Goal: Task Accomplishment & Management: Use online tool/utility

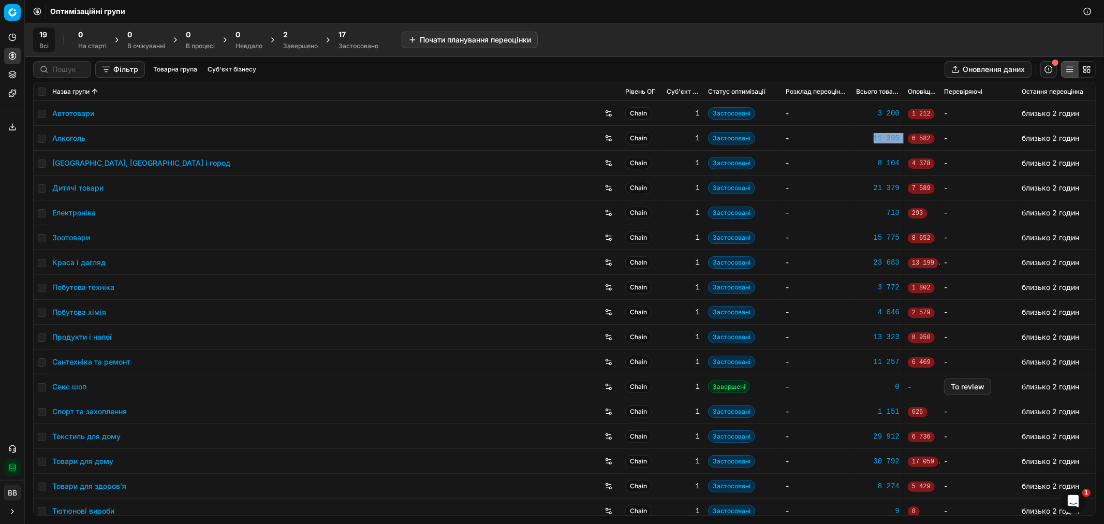
drag, startPoint x: 896, startPoint y: 137, endPoint x: 865, endPoint y: 136, distance: 31.6
click at [865, 136] on tr "Алкоголь Chain 1 Застосовані - 11 395 6 582 - близько 2 годин" at bounding box center [565, 138] width 1062 height 25
copy tr "11 395 6 582"
drag, startPoint x: 896, startPoint y: 163, endPoint x: 871, endPoint y: 161, distance: 24.9
click at [871, 161] on tr "[GEOGRAPHIC_DATA], [GEOGRAPHIC_DATA] і город Chain 1 Застосовані - 8 104 4 378 …" at bounding box center [565, 163] width 1062 height 25
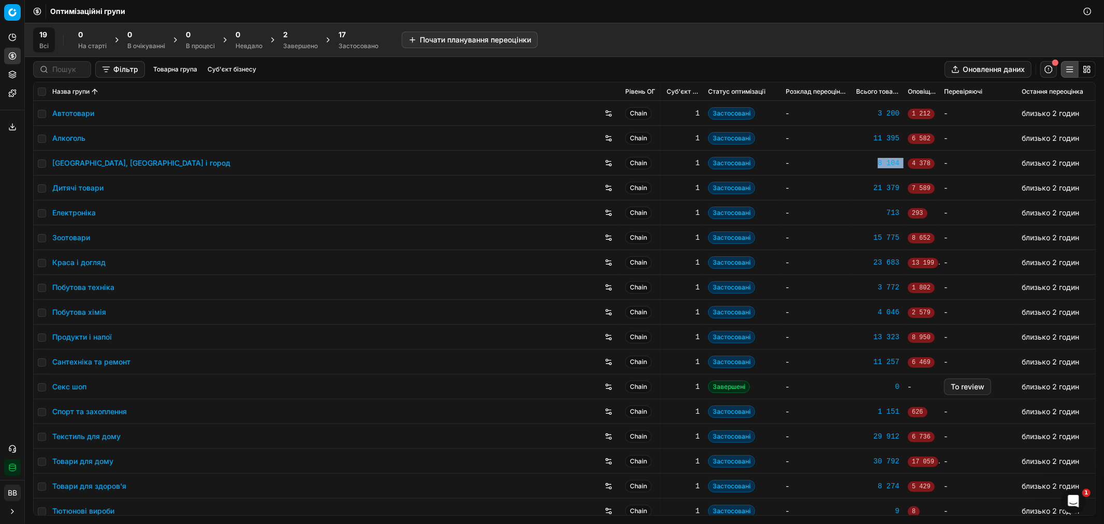
copy tr "8 104 4 378"
drag, startPoint x: 895, startPoint y: 187, endPoint x: 867, endPoint y: 188, distance: 27.4
click at [867, 188] on tr "Дитячі товари Chain 1 Застосовані - 21 379 7 589 - близько 2 годин" at bounding box center [565, 188] width 1062 height 25
copy tr "21 379 7 589"
drag, startPoint x: 895, startPoint y: 237, endPoint x: 867, endPoint y: 237, distance: 28.0
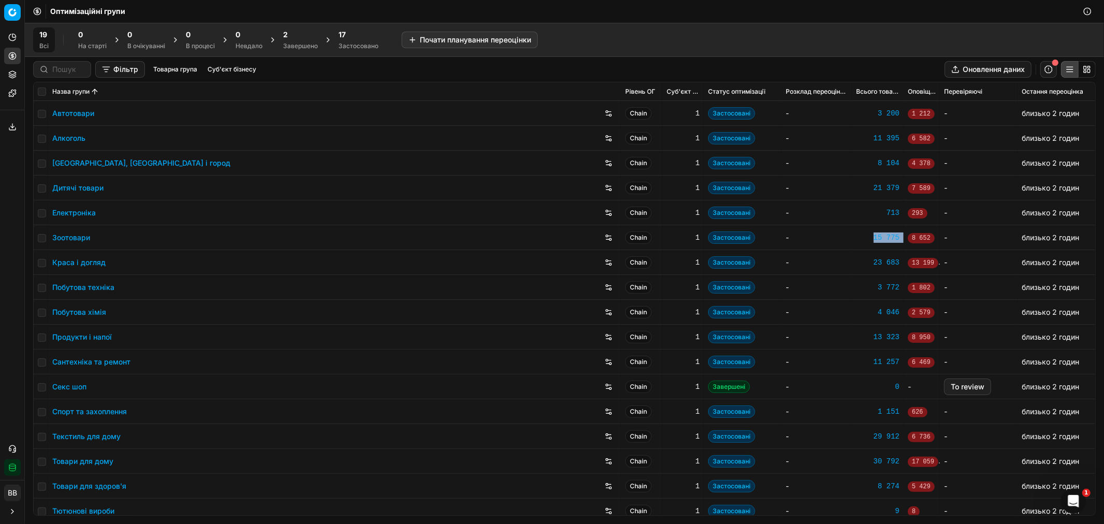
click at [867, 237] on tr "Зоотовари Chain 1 Застосовані - 15 775 8 652 - близько 2 годин" at bounding box center [565, 237] width 1062 height 25
copy tr "15 775 8 652"
drag, startPoint x: 895, startPoint y: 262, endPoint x: 866, endPoint y: 261, distance: 29.0
click at [866, 261] on tr "Краса і догляд Chain 1 Застосовані - 23 683 13 199 - близько 2 годин" at bounding box center [565, 262] width 1062 height 25
copy tr "23 683 13 199"
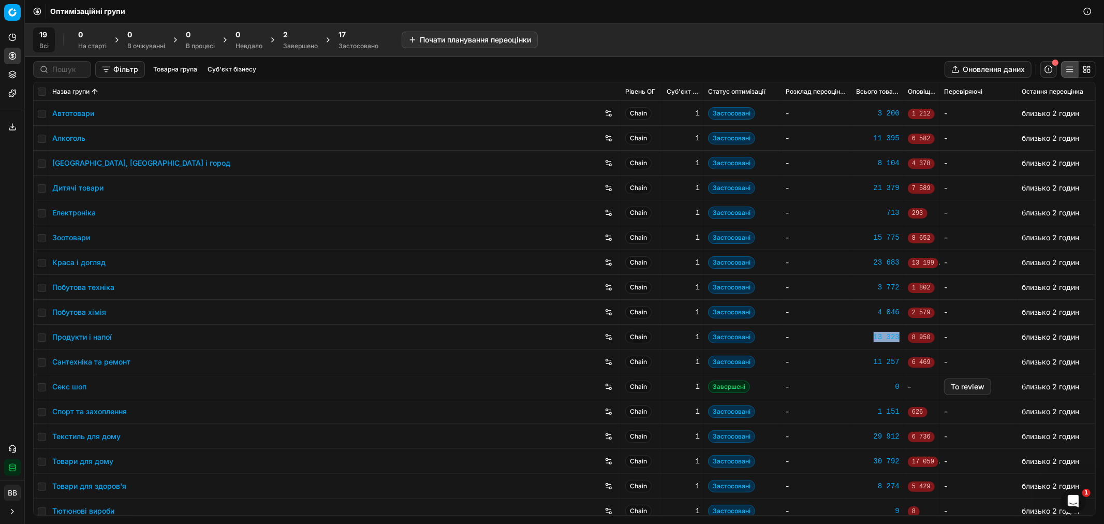
drag, startPoint x: 894, startPoint y: 334, endPoint x: 867, endPoint y: 337, distance: 27.5
click at [867, 337] on td "13 323" at bounding box center [878, 337] width 52 height 25
copy div "13 323"
drag, startPoint x: 896, startPoint y: 361, endPoint x: 866, endPoint y: 361, distance: 29.5
click at [866, 361] on tr "Сантехніка та ремонт Chain 1 Застосовані - 11 257 6 469 - близько 2 годин" at bounding box center [565, 362] width 1062 height 25
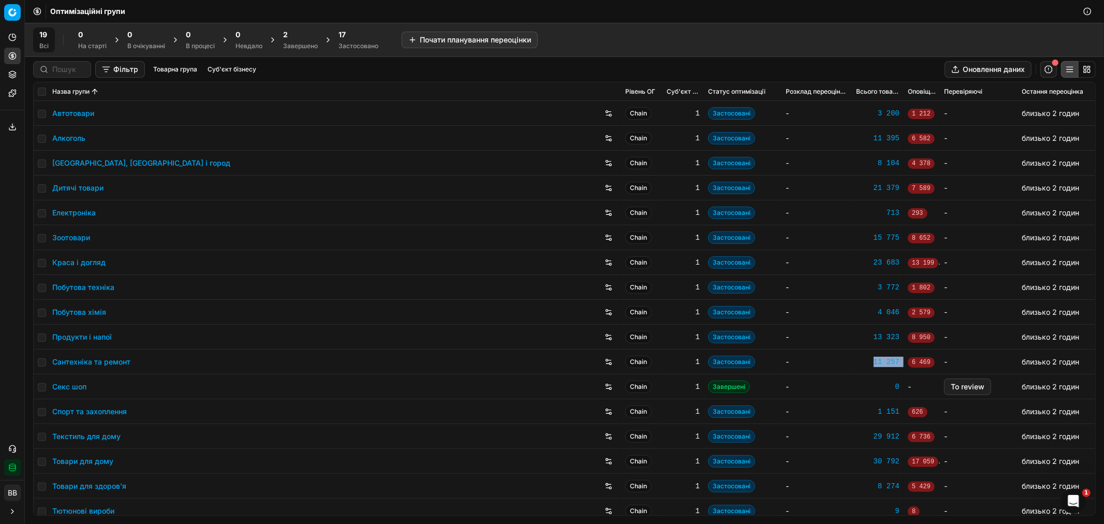
copy tr "11 257 6 469"
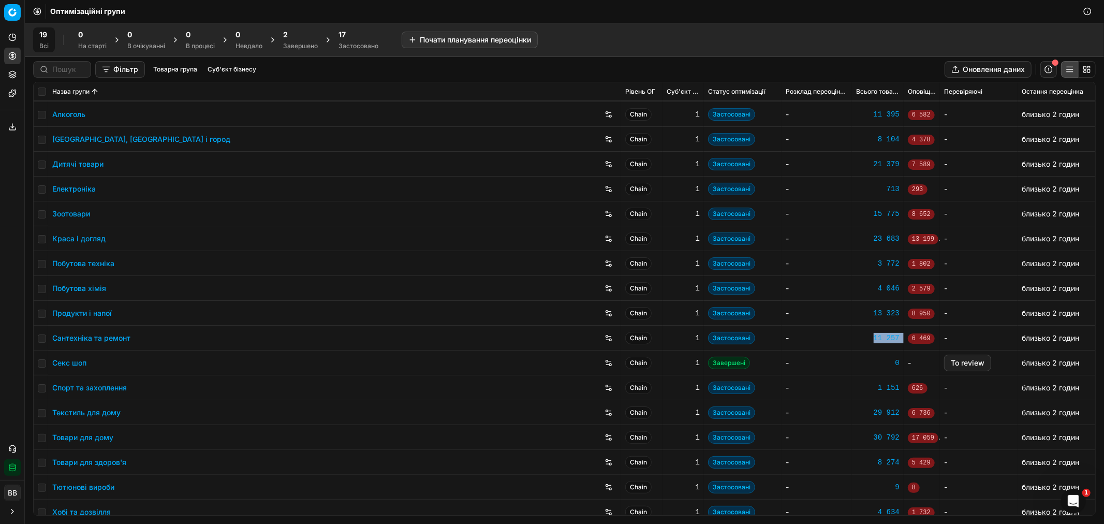
scroll to position [57, 0]
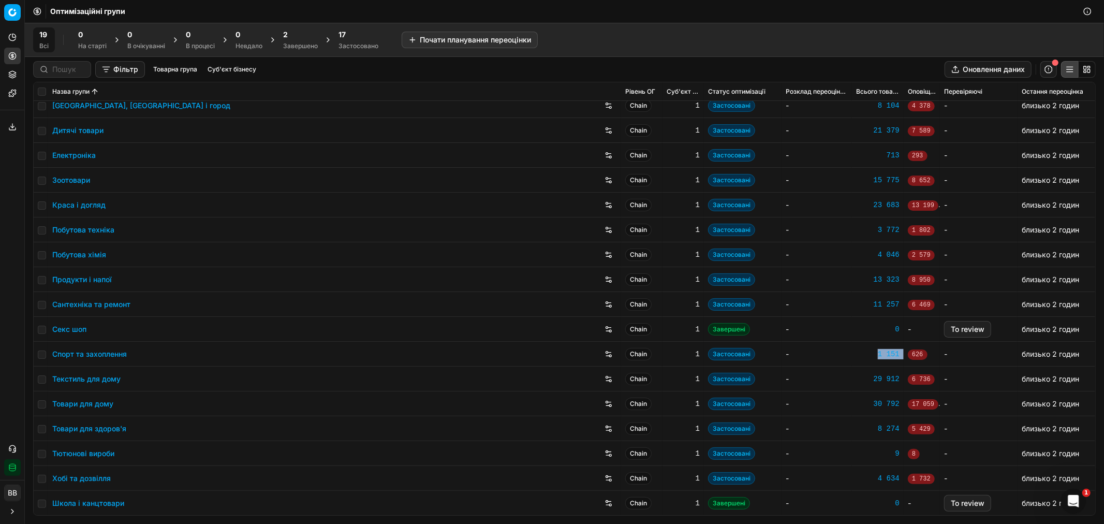
drag, startPoint x: 895, startPoint y: 352, endPoint x: 871, endPoint y: 353, distance: 23.8
click at [871, 353] on tr "Спорт та захоплення Chain 1 Застосовані - 1 151 626 - близько 2 годин" at bounding box center [565, 354] width 1062 height 25
copy tr "1 151 626"
drag, startPoint x: 893, startPoint y: 154, endPoint x: 876, endPoint y: 156, distance: 17.2
click at [876, 156] on td "713" at bounding box center [878, 155] width 52 height 25
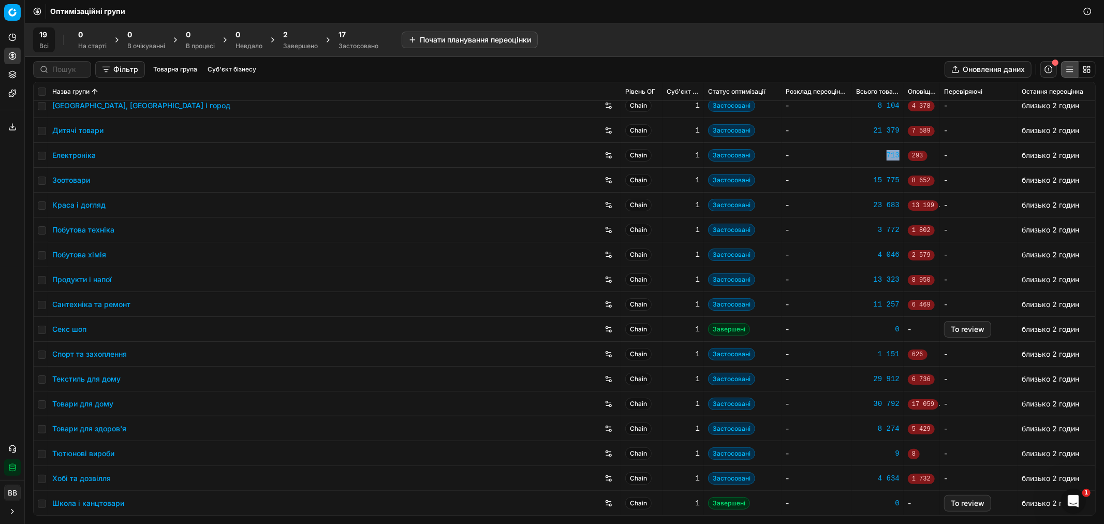
copy div "713"
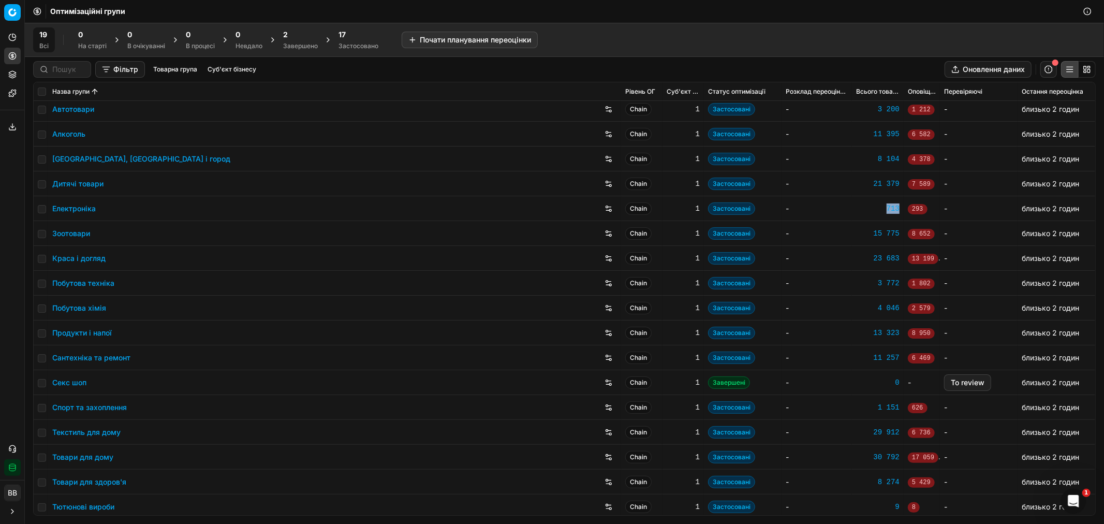
scroll to position [0, 0]
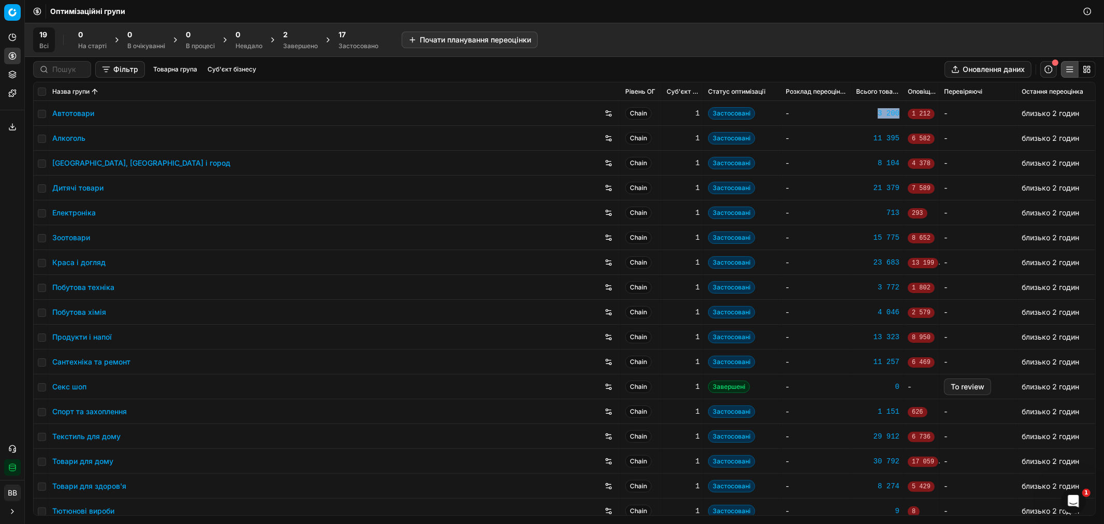
drag, startPoint x: 893, startPoint y: 111, endPoint x: 871, endPoint y: 113, distance: 21.3
click at [871, 113] on td "3 200" at bounding box center [878, 113] width 52 height 25
copy div "3 200"
drag, startPoint x: 892, startPoint y: 309, endPoint x: 868, endPoint y: 308, distance: 24.4
click at [868, 308] on td "4 046" at bounding box center [878, 312] width 52 height 25
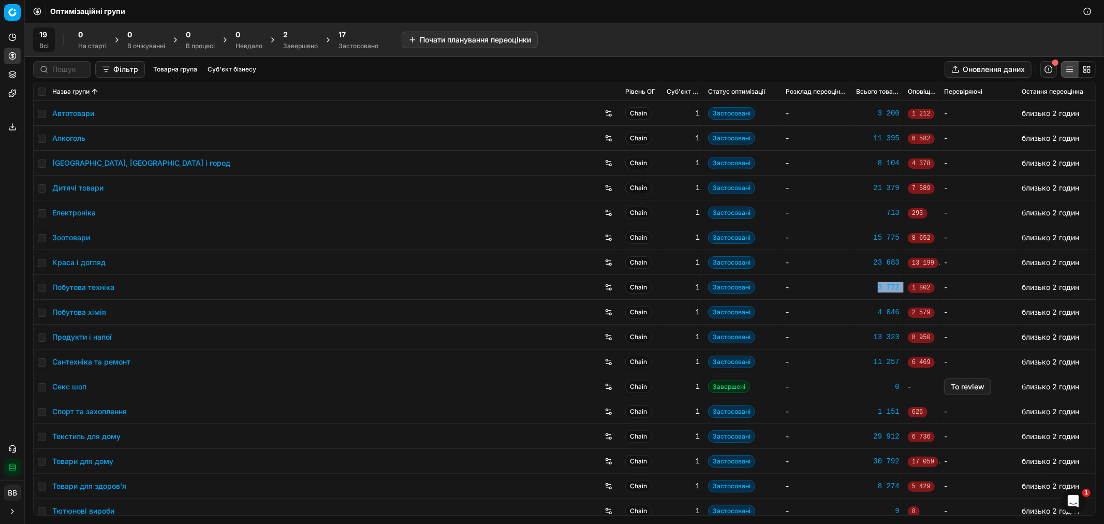
drag, startPoint x: 895, startPoint y: 285, endPoint x: 868, endPoint y: 284, distance: 27.0
click at [868, 284] on tr "Побутова техніка Chain 1 Застосовані - 3 772 1 802 - близько 2 годин" at bounding box center [565, 287] width 1062 height 25
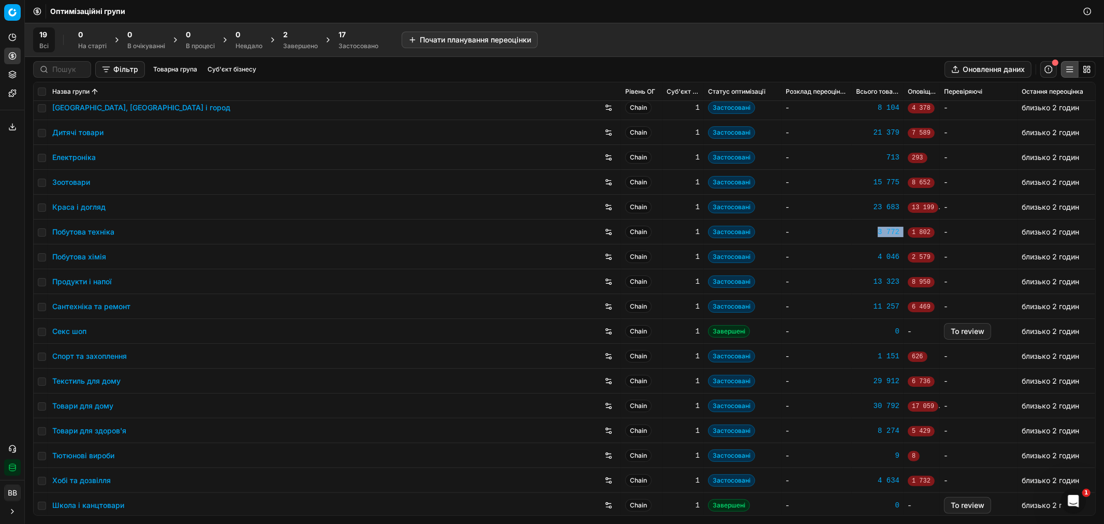
scroll to position [57, 0]
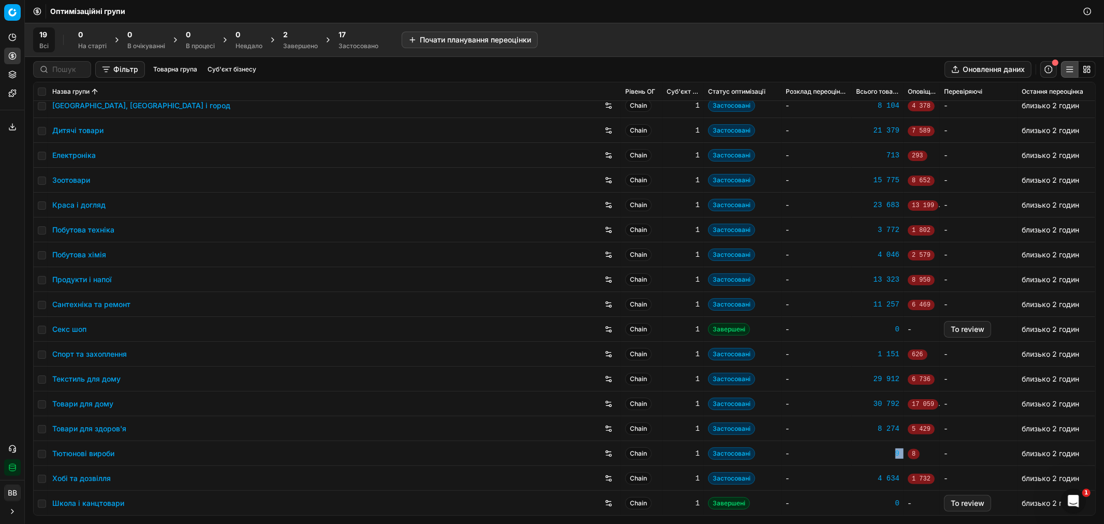
drag, startPoint x: 896, startPoint y: 454, endPoint x: 886, endPoint y: 454, distance: 9.8
click at [886, 454] on tr "Тютюнові вироби Chain 1 Застосовані - 9 8 - близько 2 годин" at bounding box center [565, 453] width 1062 height 25
drag, startPoint x: 896, startPoint y: 401, endPoint x: 866, endPoint y: 402, distance: 30.1
click at [866, 402] on tr "Товари для дому Chain 1 Застосовані - 30 792 17 059 - близько 2 годин" at bounding box center [565, 403] width 1062 height 25
drag, startPoint x: 897, startPoint y: 428, endPoint x: 871, endPoint y: 428, distance: 25.9
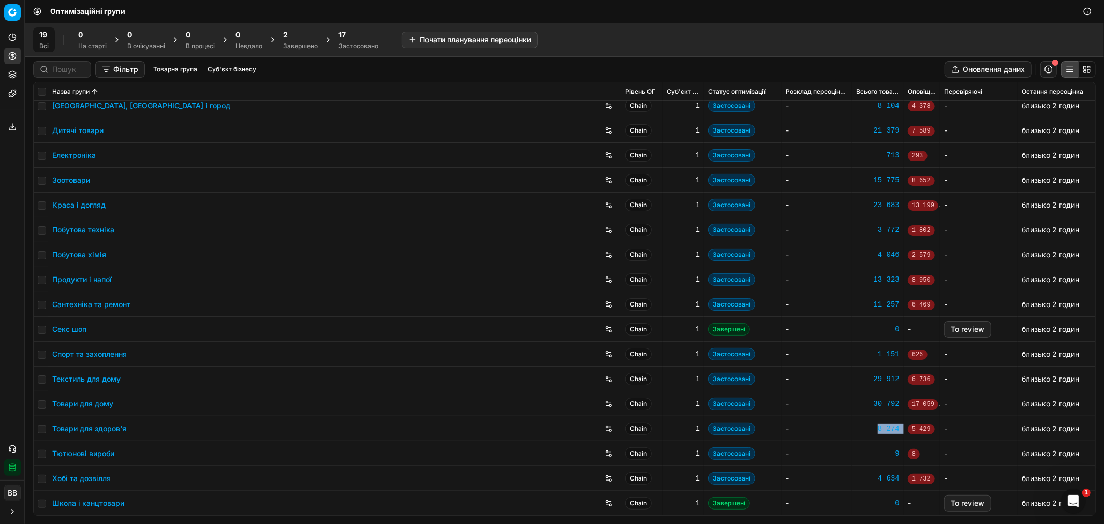
click at [871, 428] on tr "Товари для здоров'я Chain 1 Застосовані - 8 274 5 429 - близько 2 годин" at bounding box center [565, 428] width 1062 height 25
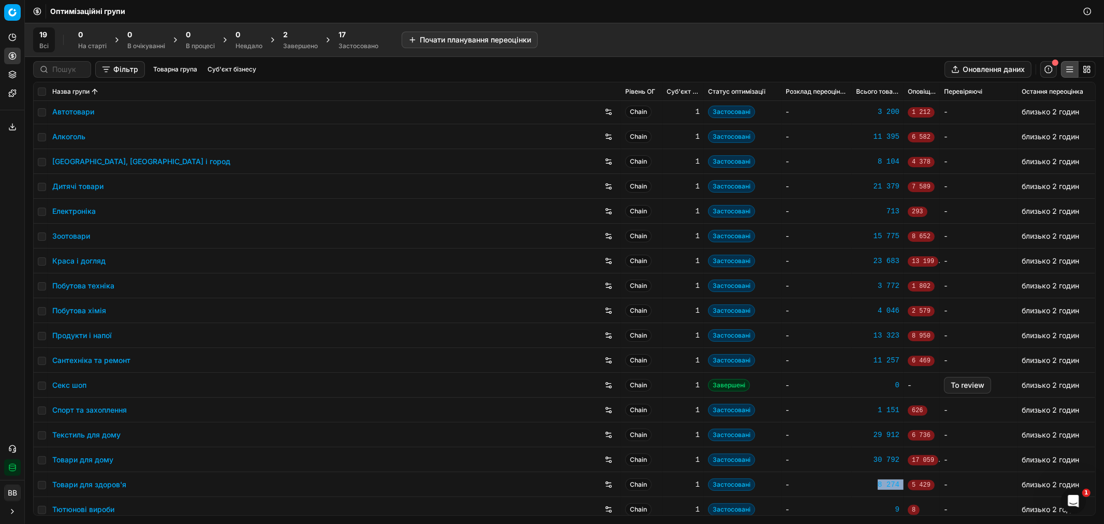
scroll to position [0, 0]
click at [10, 76] on icon at bounding box center [12, 74] width 8 height 8
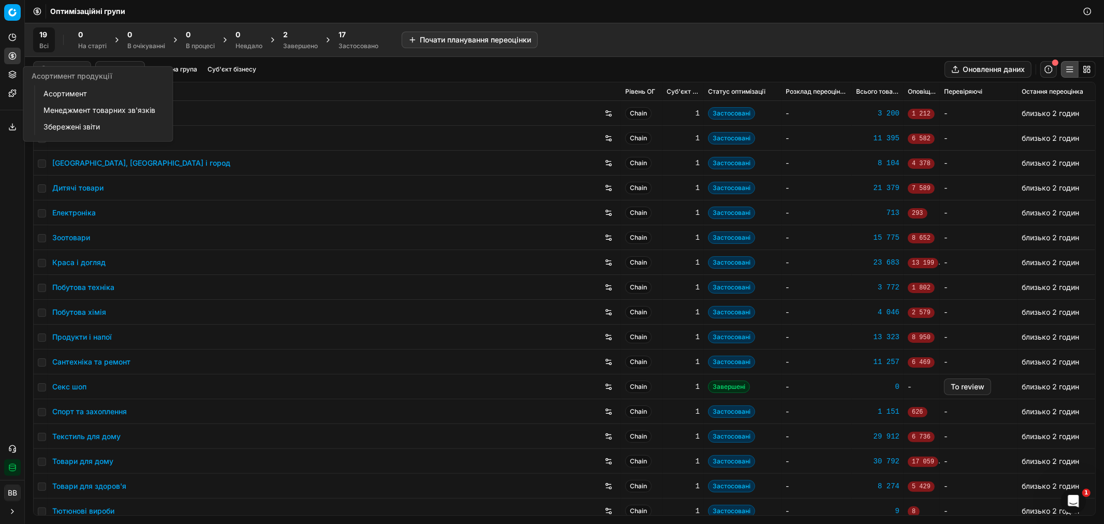
click at [74, 100] on link "Асортимент" at bounding box center [99, 93] width 121 height 14
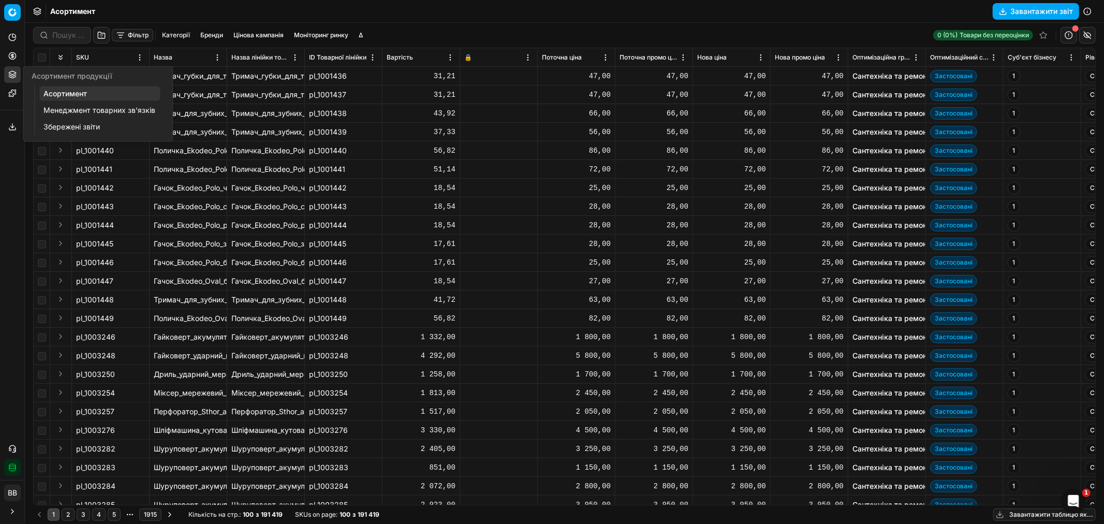
click at [126, 32] on button "Фільтр" at bounding box center [132, 35] width 41 height 12
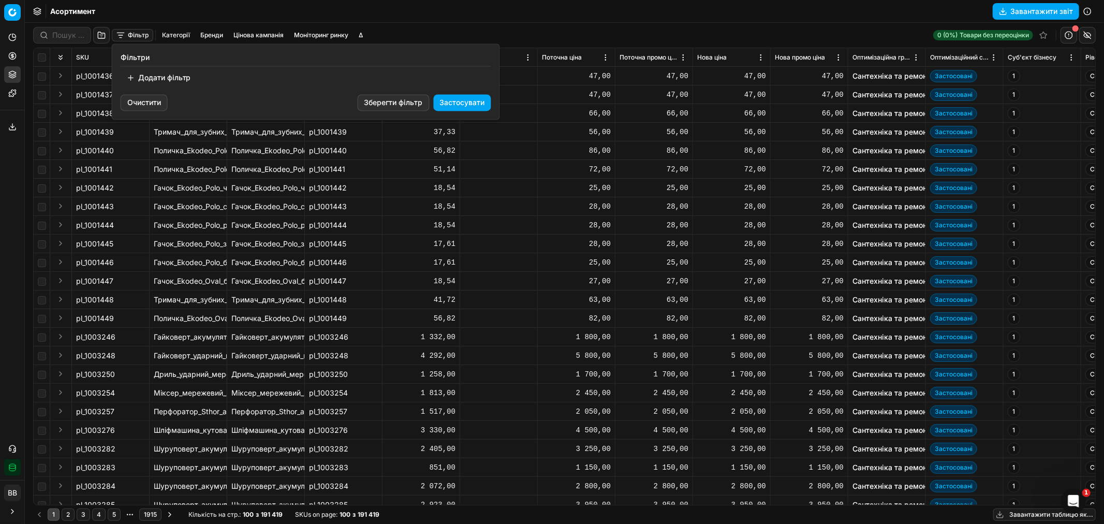
click at [141, 75] on button "Додати фільтр" at bounding box center [159, 77] width 77 height 17
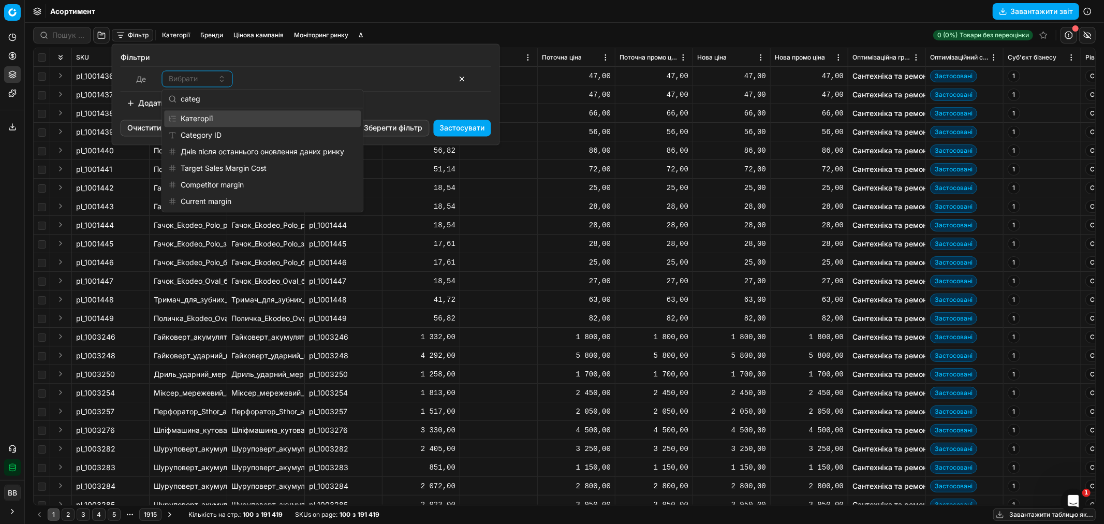
type input "categ"
click at [228, 120] on div "Категорії" at bounding box center [262, 118] width 197 height 17
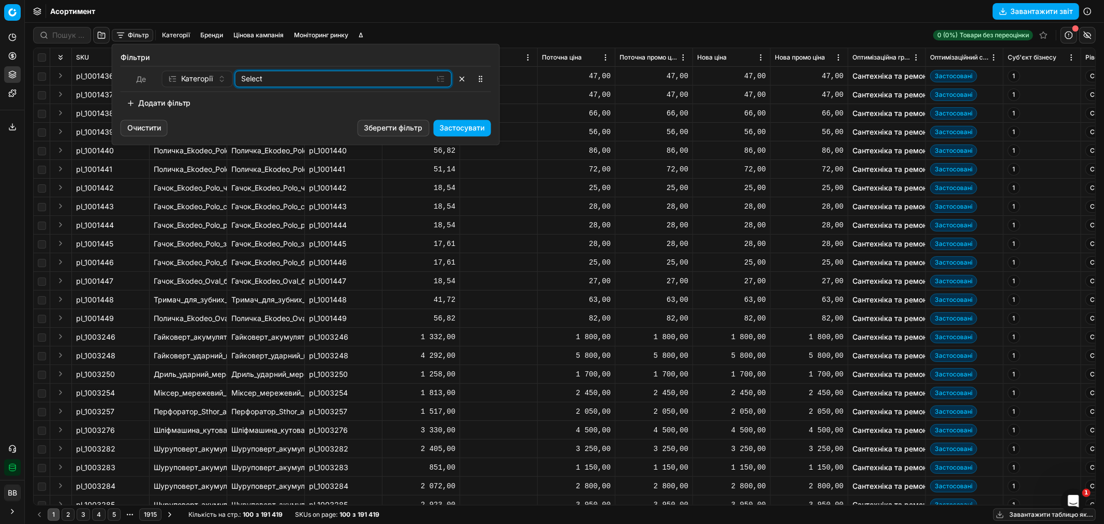
click at [313, 79] on div "Select" at bounding box center [335, 79] width 187 height 10
click at [244, 117] on icon "button" at bounding box center [243, 118] width 8 height 8
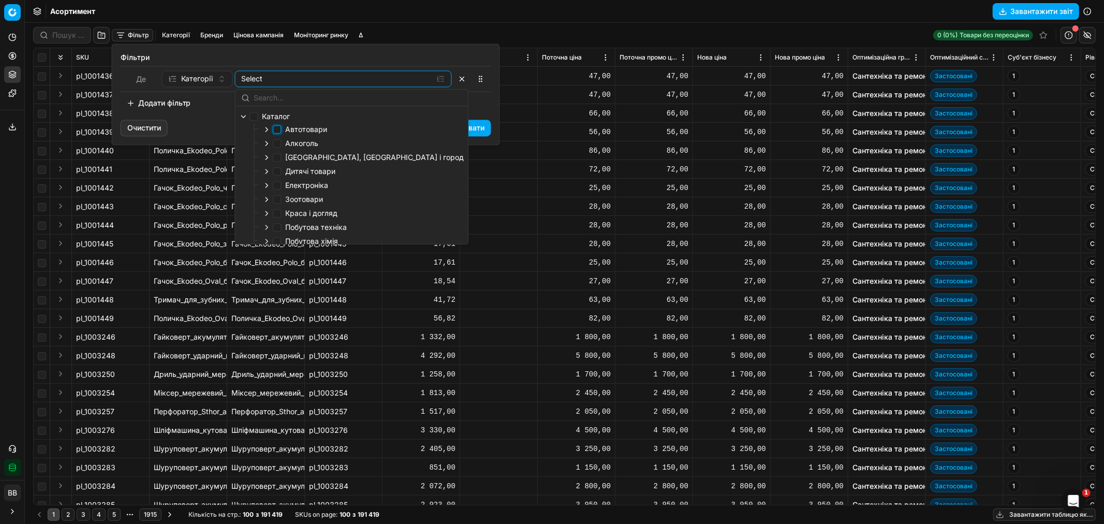
click at [280, 128] on input "Автотовари" at bounding box center [277, 129] width 8 height 8
checkbox input "true"
click at [475, 109] on div "Додати фільтр" at bounding box center [306, 103] width 371 height 17
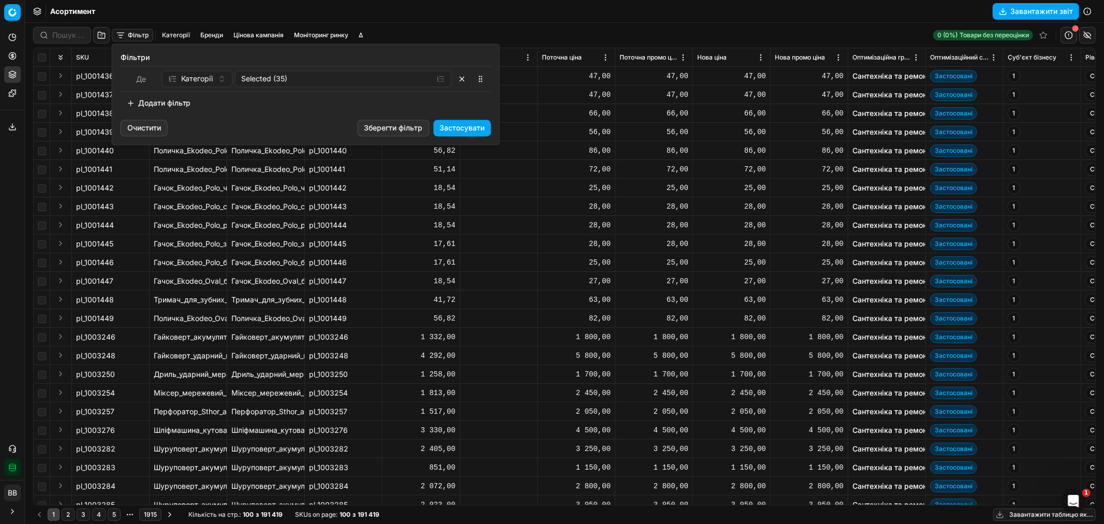
click at [138, 104] on button "Додати фільтр" at bounding box center [159, 103] width 77 height 17
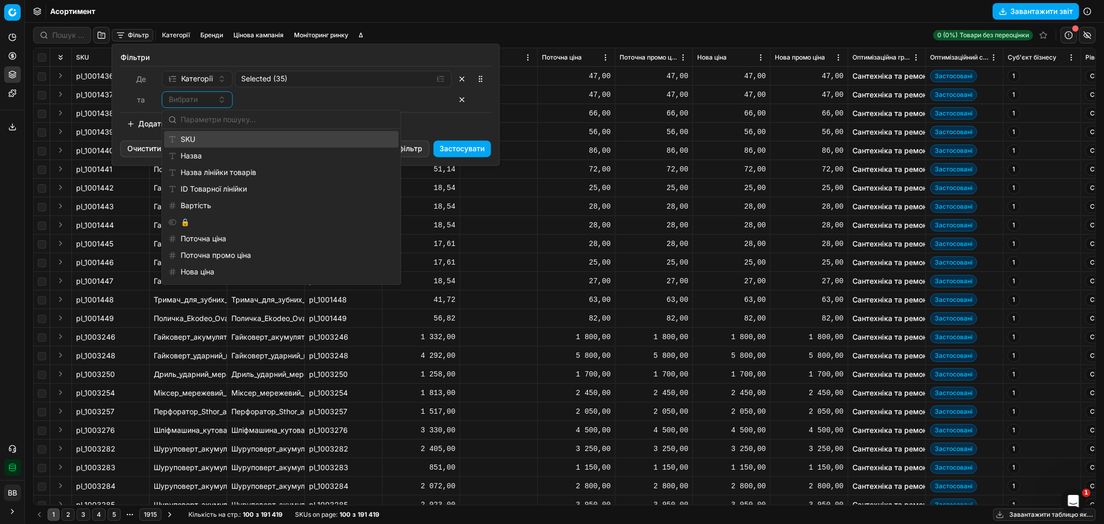
click at [217, 121] on input "text" at bounding box center [288, 119] width 214 height 21
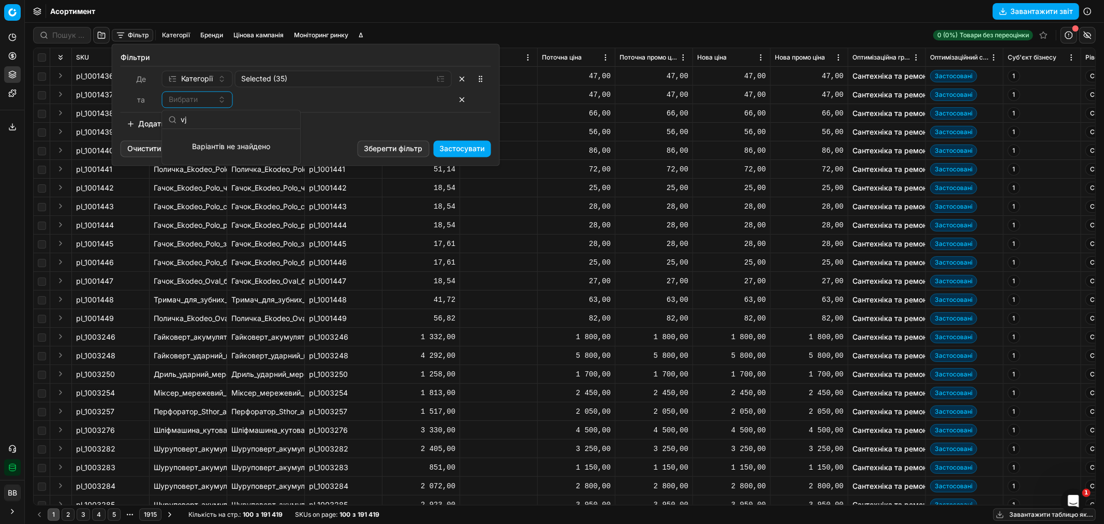
type input "v"
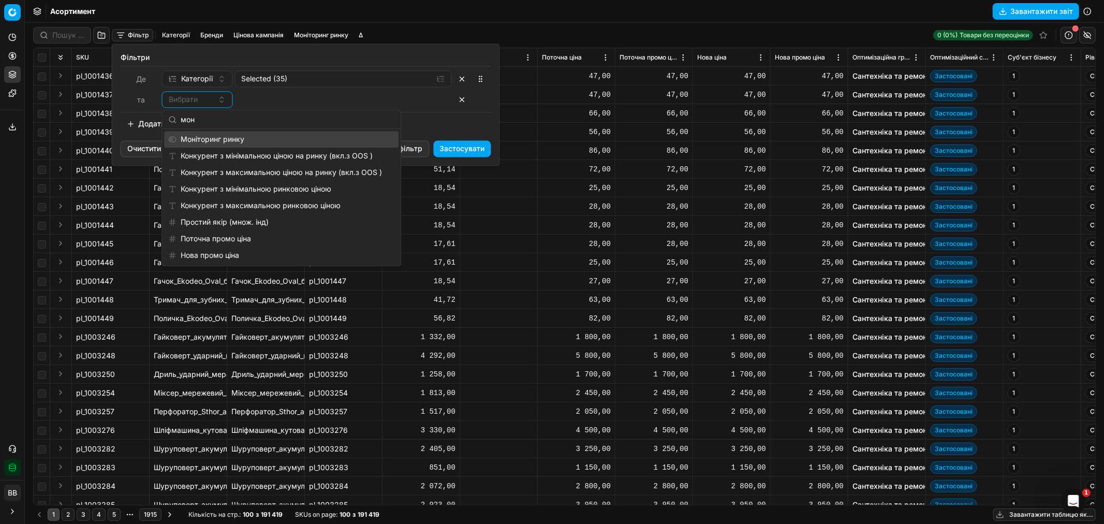
type input "мон"
click at [216, 135] on div "Моніторинг ринку" at bounding box center [281, 139] width 235 height 17
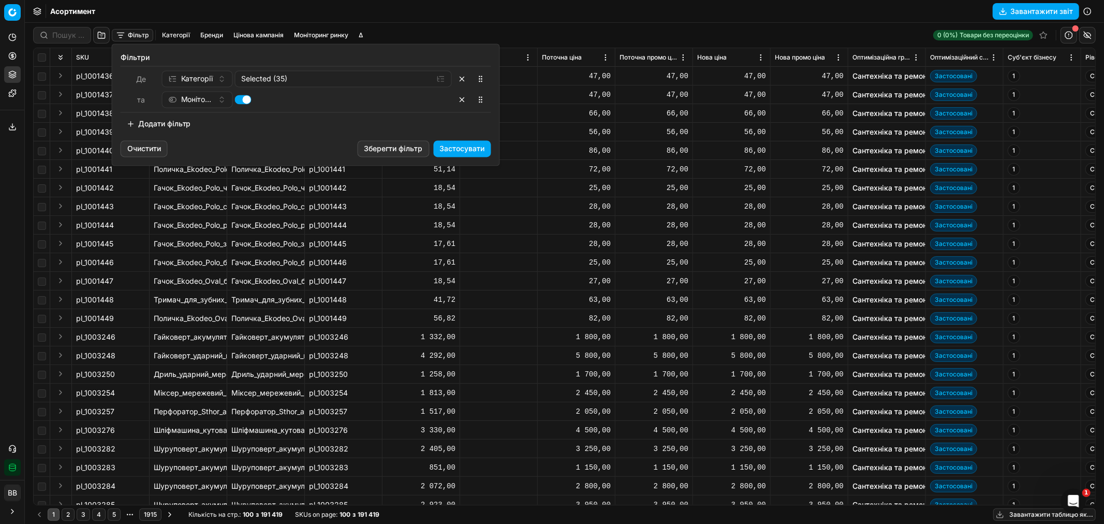
click at [454, 143] on button "Застосувати" at bounding box center [462, 148] width 57 height 17
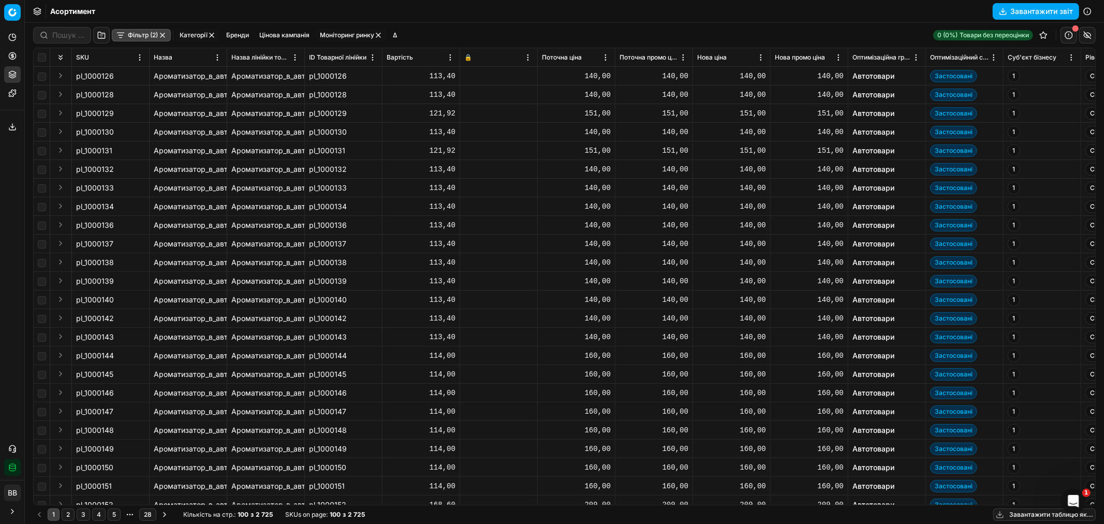
click at [130, 31] on button "Фільтр (2)" at bounding box center [141, 35] width 59 height 12
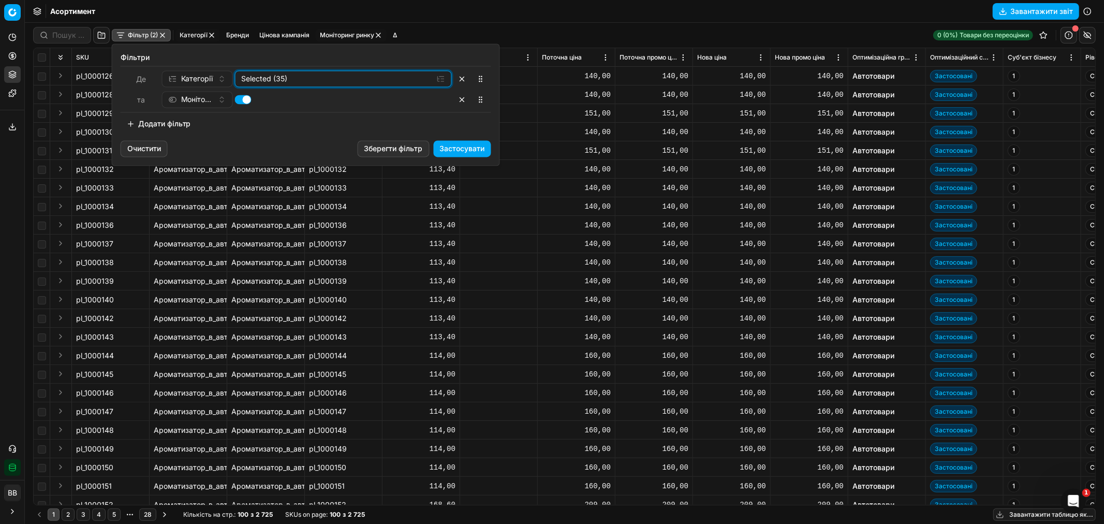
click at [424, 81] on div "Selected (35)" at bounding box center [335, 79] width 187 height 10
click at [242, 117] on icon "button" at bounding box center [243, 118] width 8 height 8
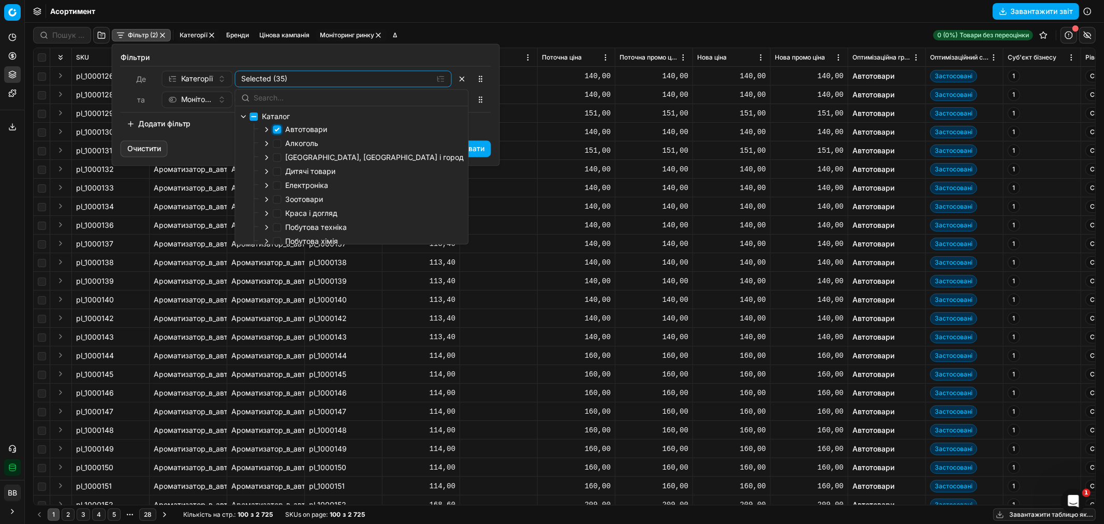
click at [275, 127] on input "Автотовари" at bounding box center [277, 129] width 8 height 8
checkbox input "false"
click at [278, 142] on input "Алкоголь" at bounding box center [277, 143] width 8 height 8
checkbox input "true"
click at [479, 118] on div "Додати фільтр" at bounding box center [306, 123] width 371 height 17
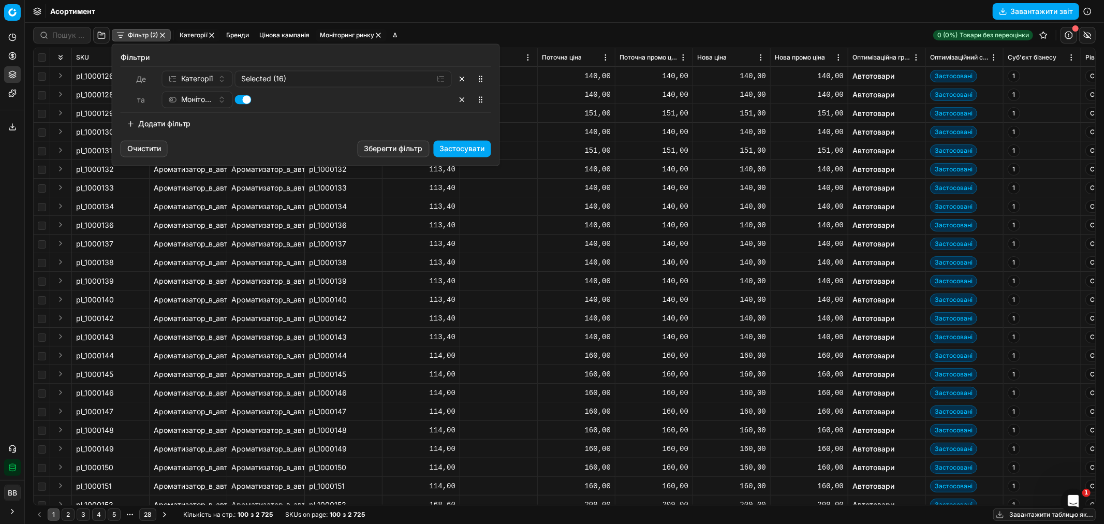
click at [463, 146] on button "Застосувати" at bounding box center [462, 148] width 57 height 17
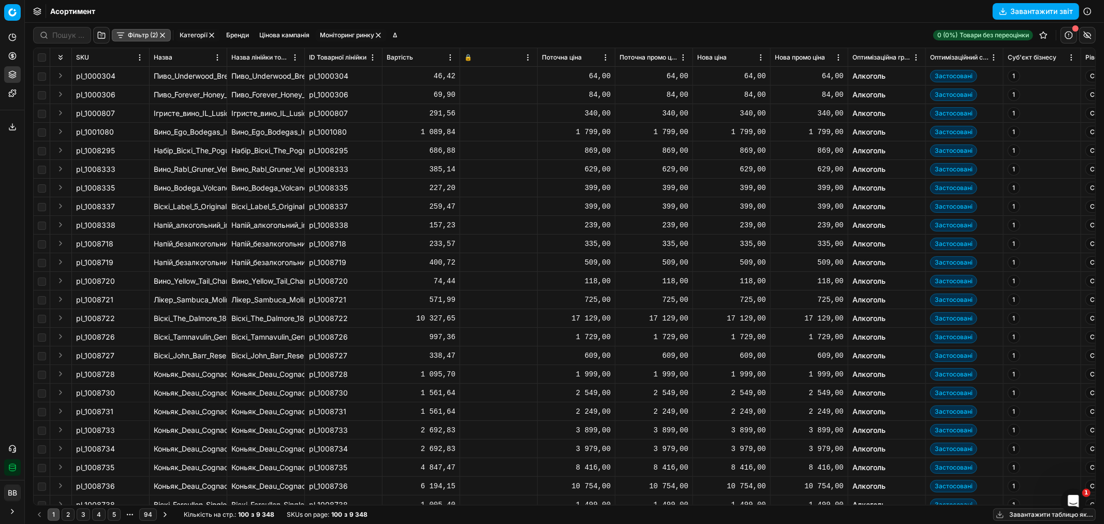
click at [143, 31] on button "Фільтр (2)" at bounding box center [141, 35] width 59 height 12
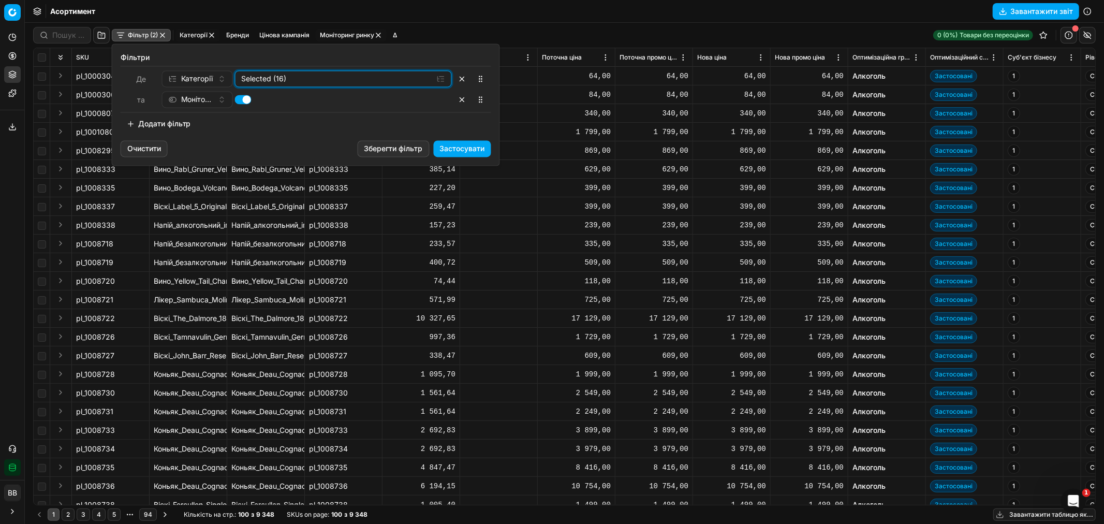
click at [325, 80] on div "Selected (16)" at bounding box center [335, 79] width 187 height 10
click at [244, 118] on icon "button" at bounding box center [243, 119] width 2 height 4
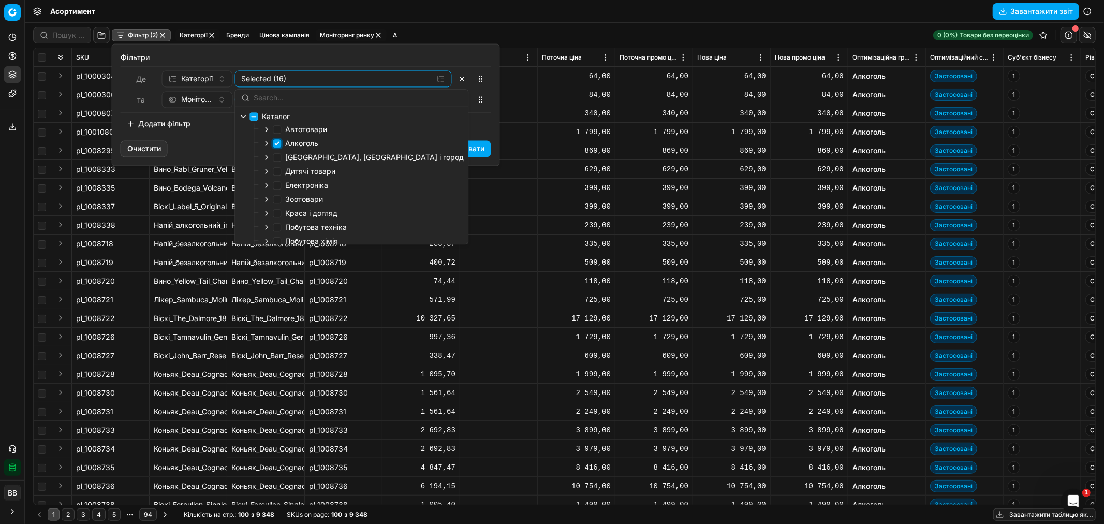
click at [279, 146] on input "Алкоголь" at bounding box center [277, 143] width 8 height 8
checkbox input "false"
click at [279, 157] on input "[GEOGRAPHIC_DATA], [GEOGRAPHIC_DATA] і город" at bounding box center [277, 157] width 8 height 8
checkbox input "true"
click at [479, 130] on div "Додати фільтр" at bounding box center [306, 123] width 371 height 17
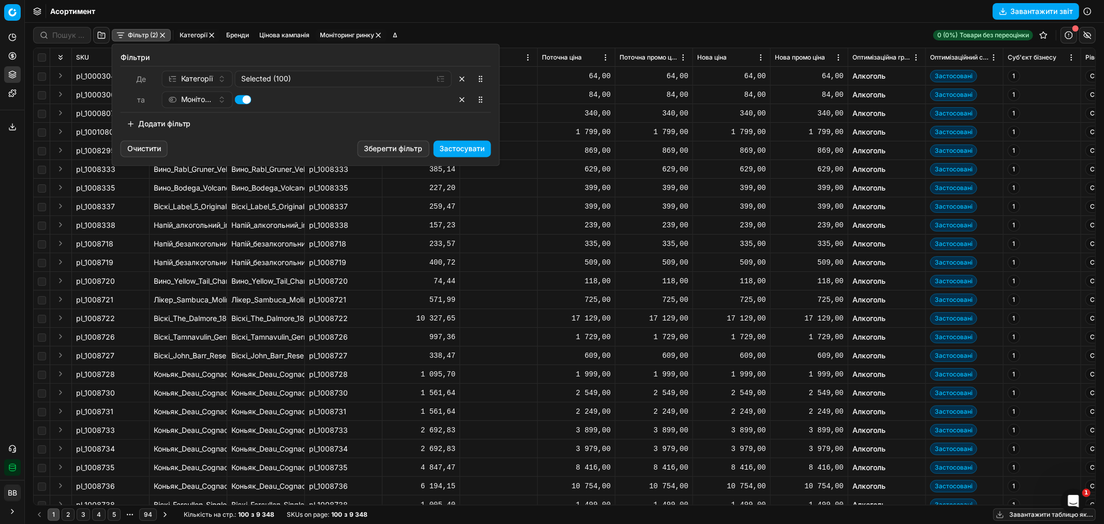
drag, startPoint x: 467, startPoint y: 149, endPoint x: 464, endPoint y: 178, distance: 29.1
click at [466, 149] on button "Застосувати" at bounding box center [462, 148] width 57 height 17
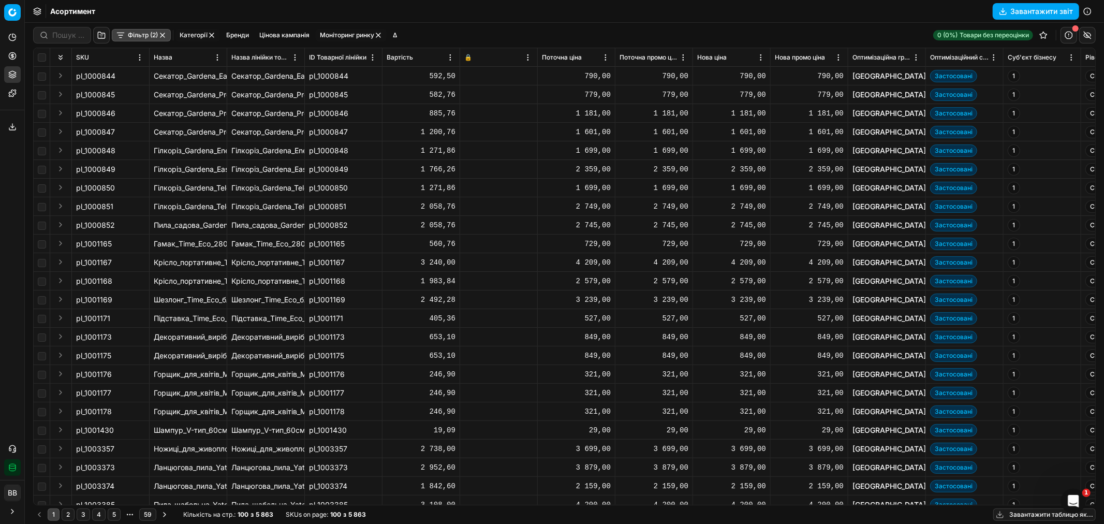
click at [135, 28] on div "Фільтр (2) Категорії [PERSON_NAME] кампанія Моніторинг ринку Δ" at bounding box center [217, 35] width 368 height 17
click at [150, 37] on button "Фільтр (2)" at bounding box center [141, 35] width 59 height 12
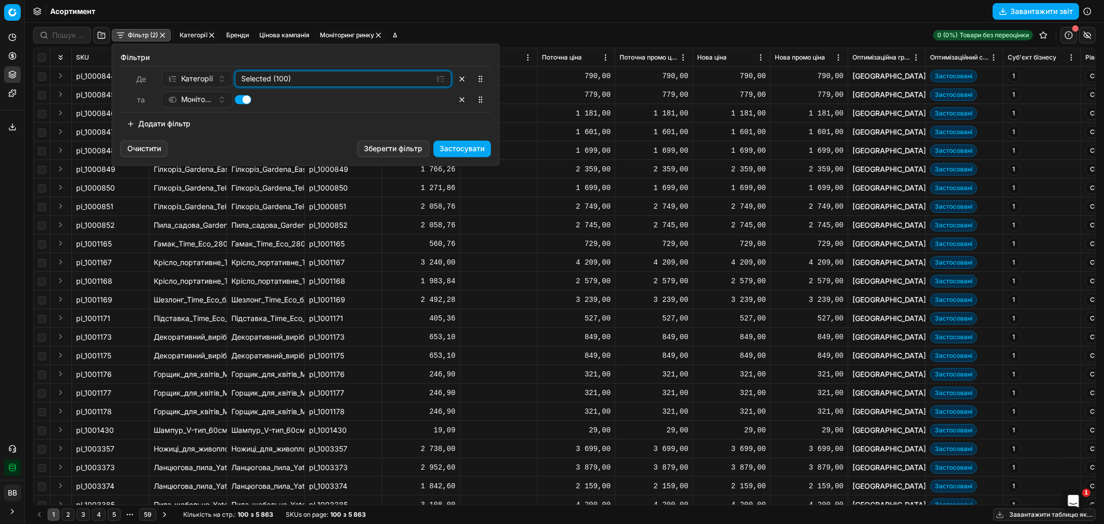
click at [296, 77] on div "Selected (100)" at bounding box center [335, 79] width 187 height 10
click at [244, 116] on icon "button" at bounding box center [243, 118] width 8 height 8
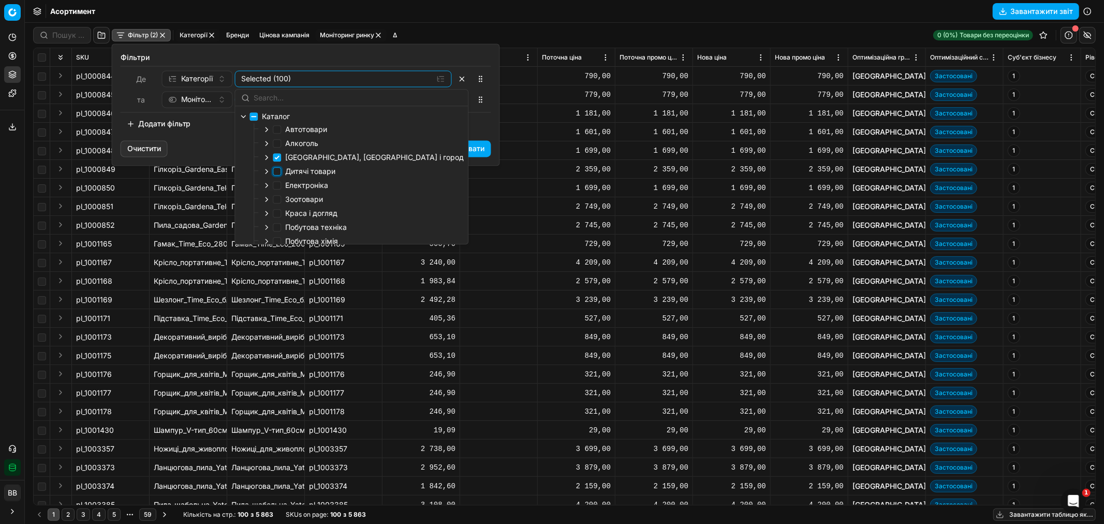
click at [277, 172] on input "Дитячі товари" at bounding box center [277, 171] width 8 height 8
checkbox input "true"
click at [275, 158] on input "[GEOGRAPHIC_DATA], [GEOGRAPHIC_DATA] і город" at bounding box center [277, 157] width 8 height 8
checkbox input "false"
click at [472, 121] on div "Додати фільтр" at bounding box center [306, 123] width 371 height 17
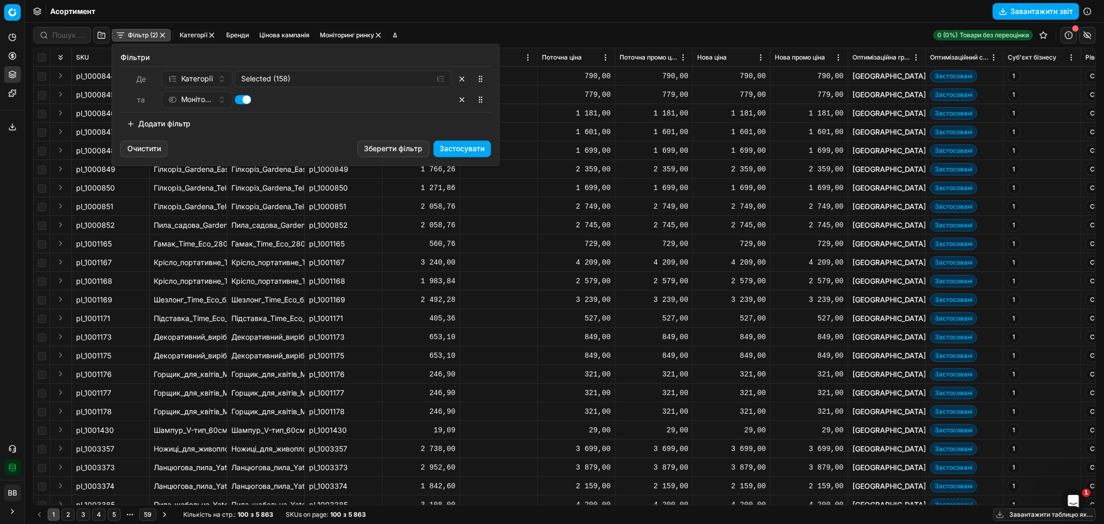
click at [458, 146] on button "Застосувати" at bounding box center [462, 148] width 57 height 17
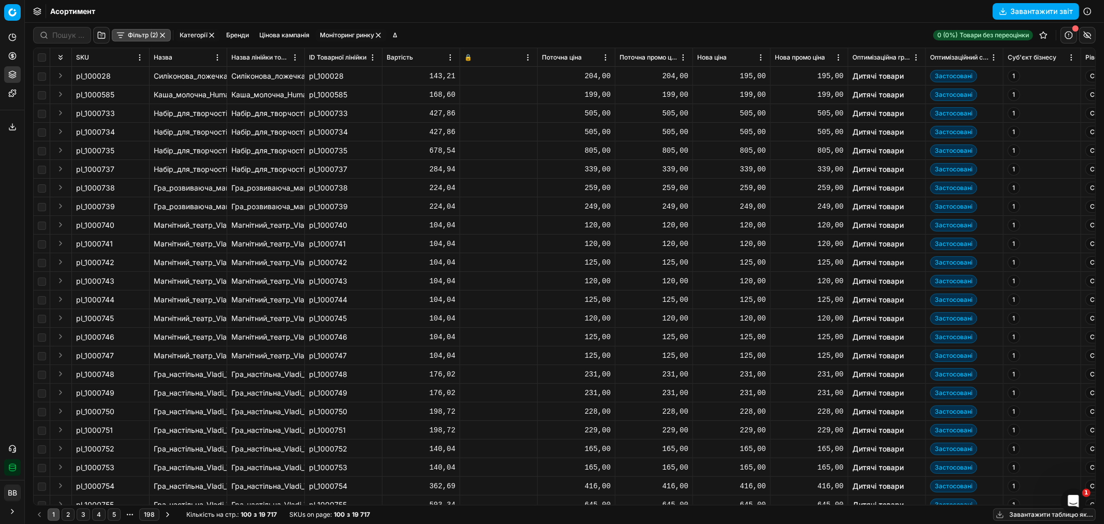
click at [137, 33] on button "Фільтр (2)" at bounding box center [141, 35] width 59 height 12
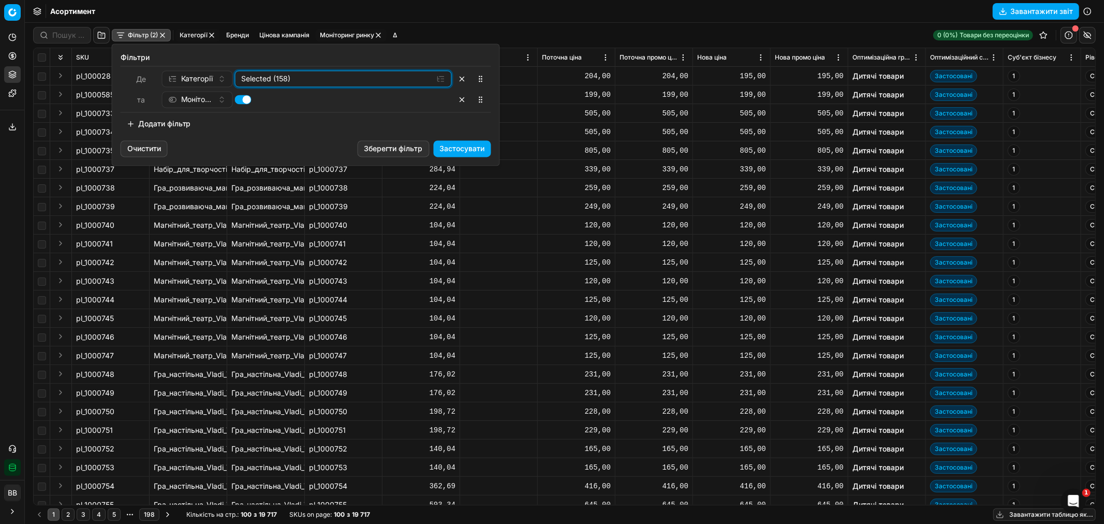
click at [281, 78] on div "Selected (158)" at bounding box center [335, 79] width 187 height 10
click at [242, 118] on icon "button" at bounding box center [243, 118] width 8 height 8
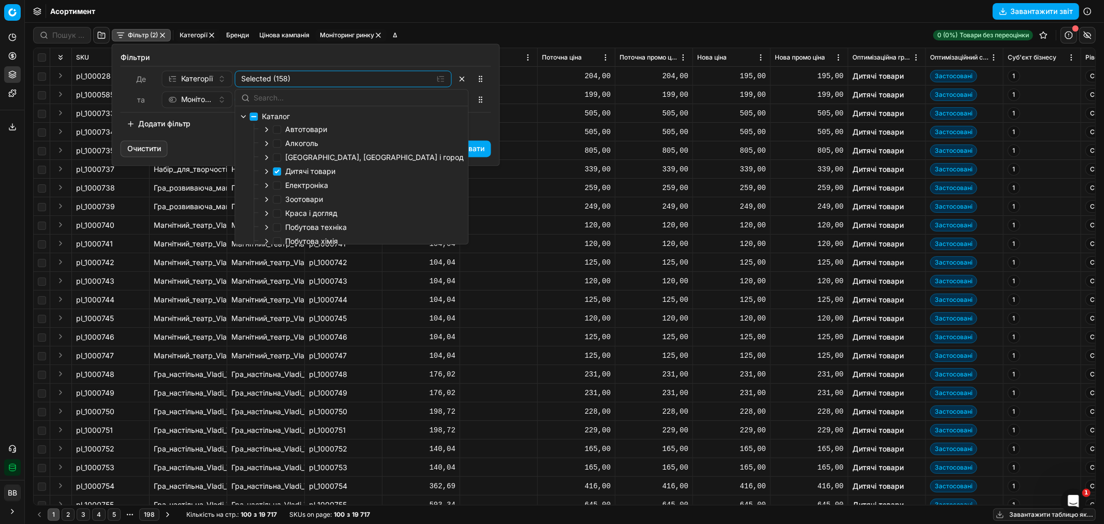
click at [561, 35] on html "Pricing platform Аналітика Цінова оптимізація Асортимент продукції Шаблони Серв…" at bounding box center [552, 262] width 1104 height 524
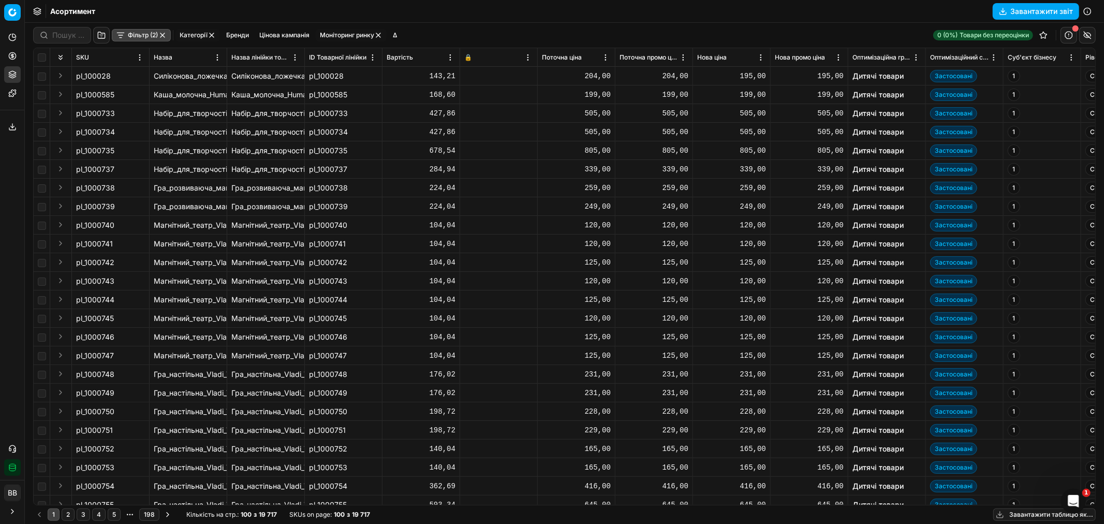
click at [117, 32] on button "Фільтр (2)" at bounding box center [141, 35] width 59 height 12
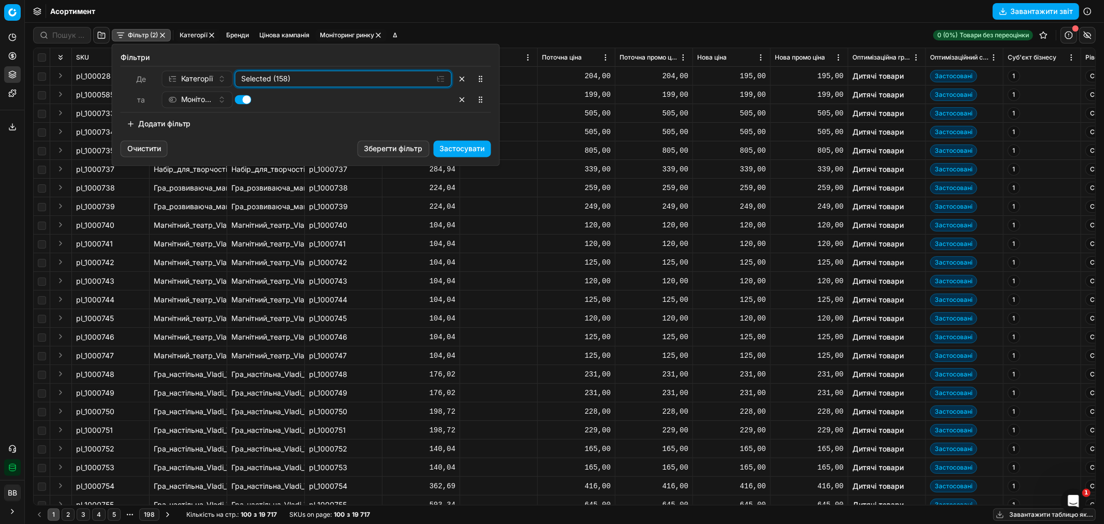
click at [289, 77] on div "Selected (158)" at bounding box center [335, 79] width 187 height 10
click at [239, 118] on div "Каталог" at bounding box center [343, 119] width 216 height 22
click at [242, 117] on icon "button" at bounding box center [243, 119] width 2 height 4
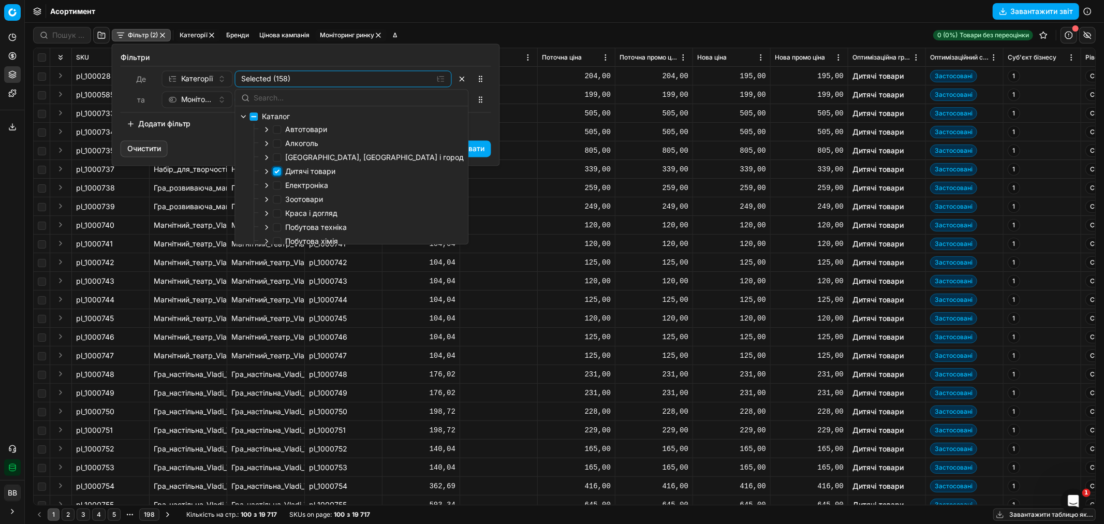
click at [273, 171] on input "Дитячі товари" at bounding box center [277, 171] width 8 height 8
checkbox input "false"
click at [278, 184] on input "Електроніка" at bounding box center [277, 185] width 8 height 8
checkbox input "true"
click at [474, 125] on div "Додати фільтр" at bounding box center [306, 123] width 371 height 17
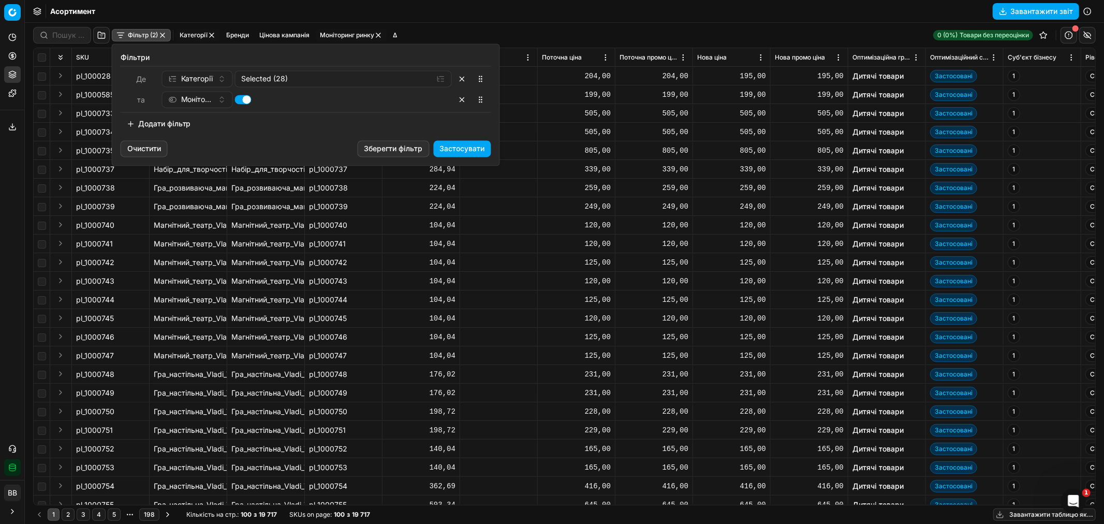
click at [468, 148] on button "Застосувати" at bounding box center [462, 148] width 57 height 17
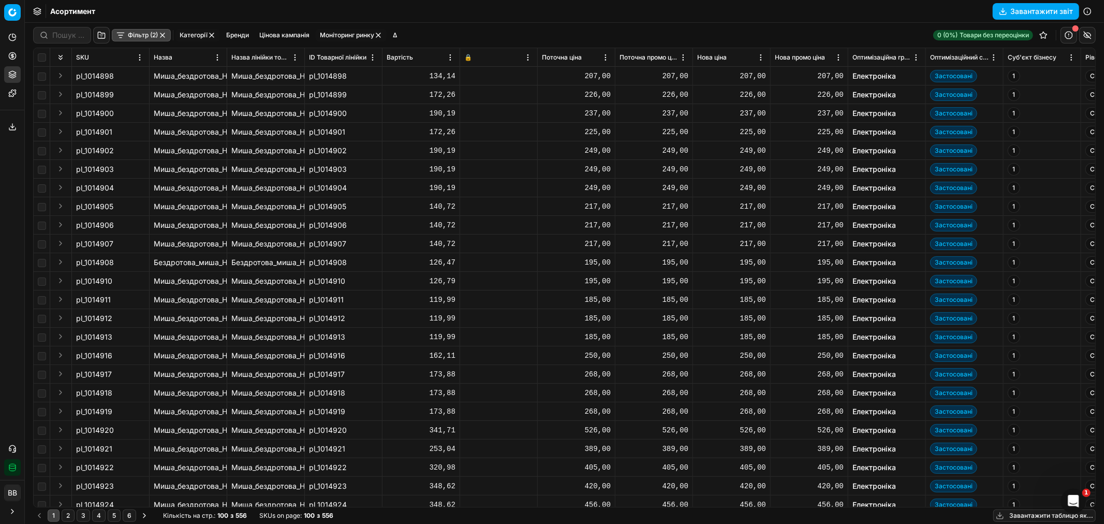
click at [141, 34] on button "Фільтр (2)" at bounding box center [141, 35] width 59 height 12
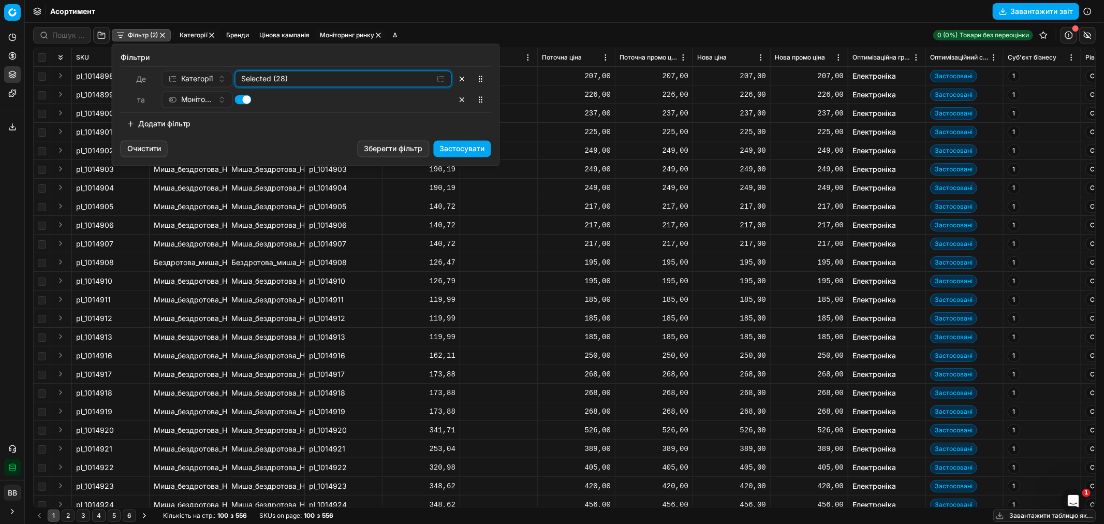
click at [316, 76] on div "Selected (28)" at bounding box center [335, 79] width 187 height 10
click at [241, 118] on icon "button" at bounding box center [243, 118] width 8 height 8
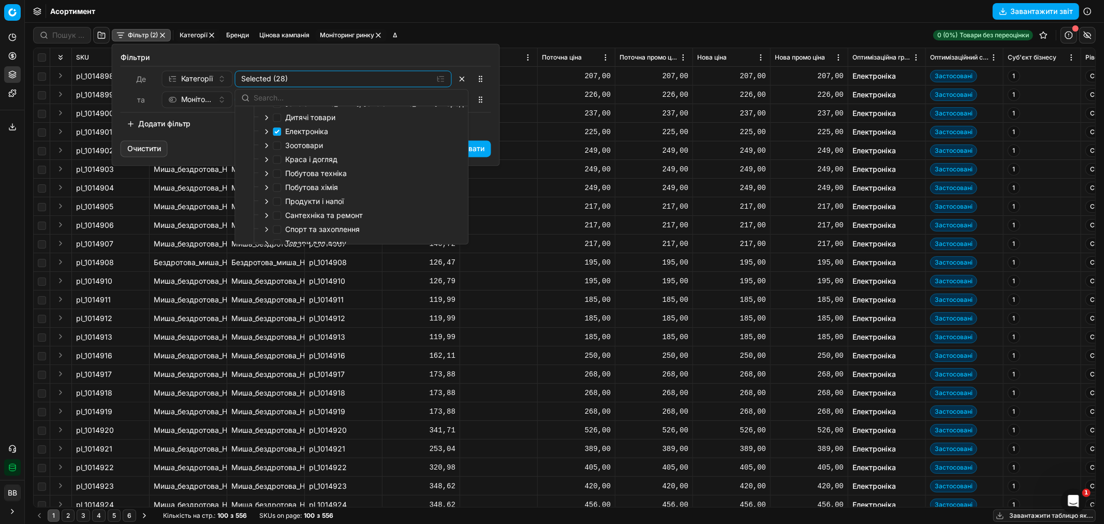
scroll to position [57, 0]
click at [279, 129] on input "Електроніка" at bounding box center [277, 128] width 8 height 8
checkbox input "false"
click at [277, 142] on input "Зоотовари" at bounding box center [277, 142] width 8 height 8
checkbox input "true"
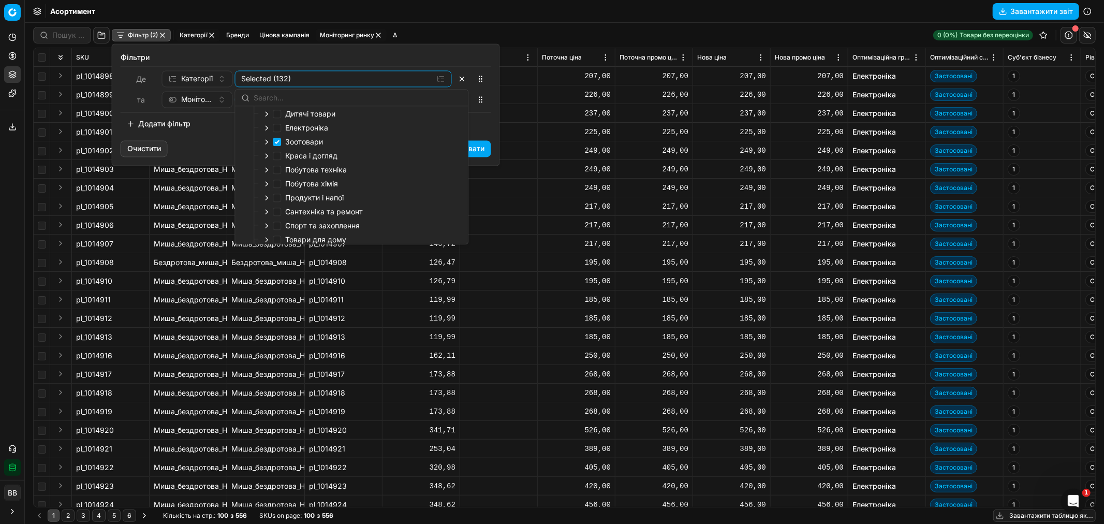
drag, startPoint x: 462, startPoint y: 120, endPoint x: 461, endPoint y: 126, distance: 6.2
click at [462, 119] on div "Додати фільтр" at bounding box center [306, 123] width 371 height 17
click at [459, 144] on button "Застосувати" at bounding box center [462, 148] width 57 height 17
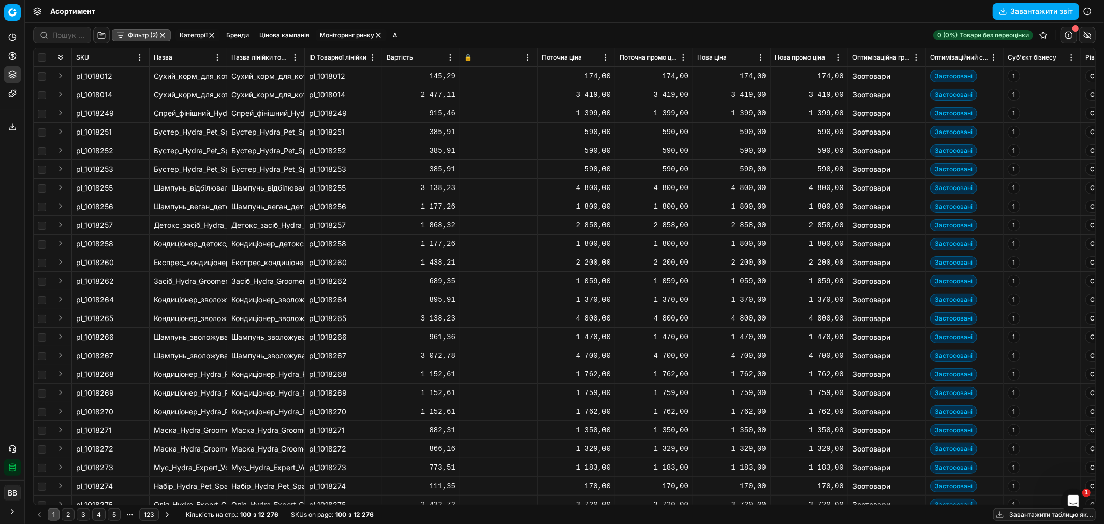
click at [142, 33] on button "Фільтр (2)" at bounding box center [141, 35] width 59 height 12
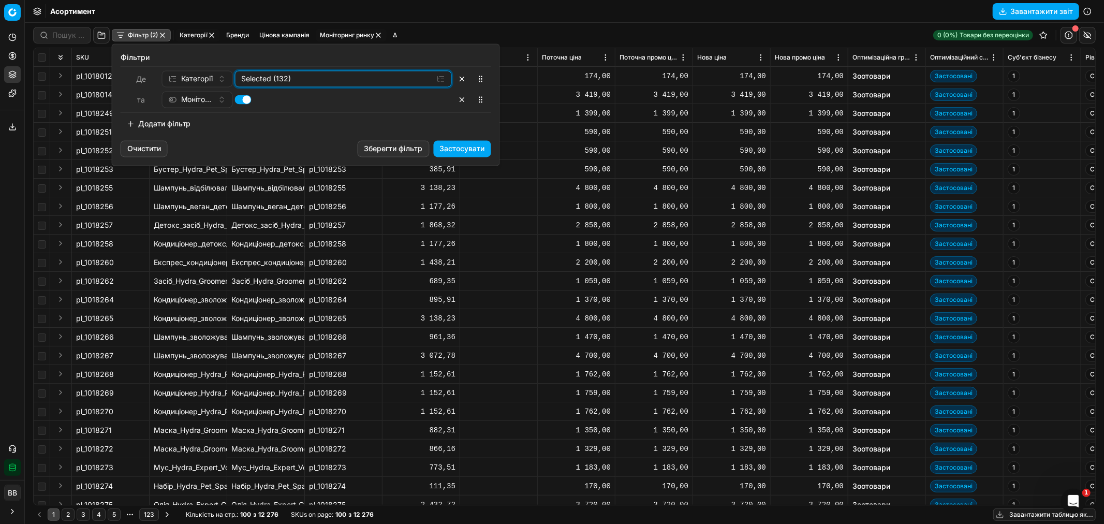
click at [299, 80] on div "Selected (132)" at bounding box center [335, 79] width 187 height 10
click at [242, 119] on icon "button" at bounding box center [243, 118] width 8 height 8
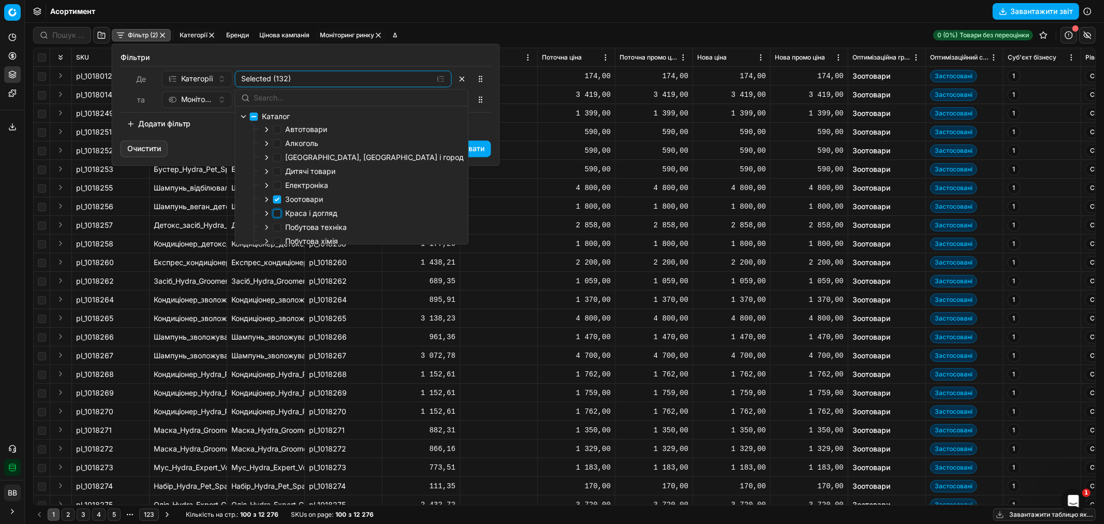
click at [276, 214] on input "Краса і догляд" at bounding box center [277, 213] width 8 height 8
checkbox input "true"
click at [278, 202] on input "Зоотовари" at bounding box center [277, 199] width 8 height 8
checkbox input "false"
click at [472, 127] on div "Додати фільтр" at bounding box center [306, 123] width 371 height 17
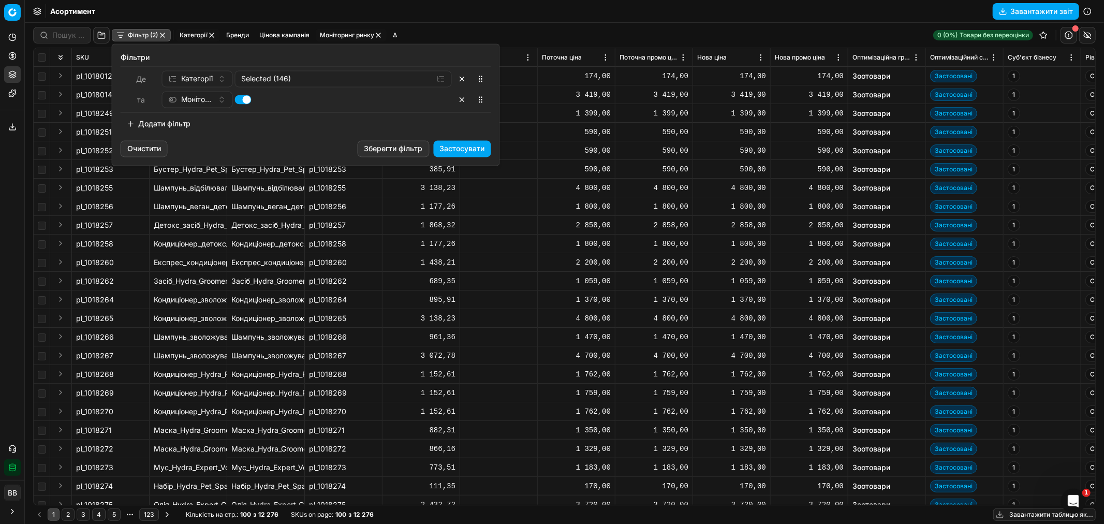
click at [467, 147] on button "Застосувати" at bounding box center [462, 148] width 57 height 17
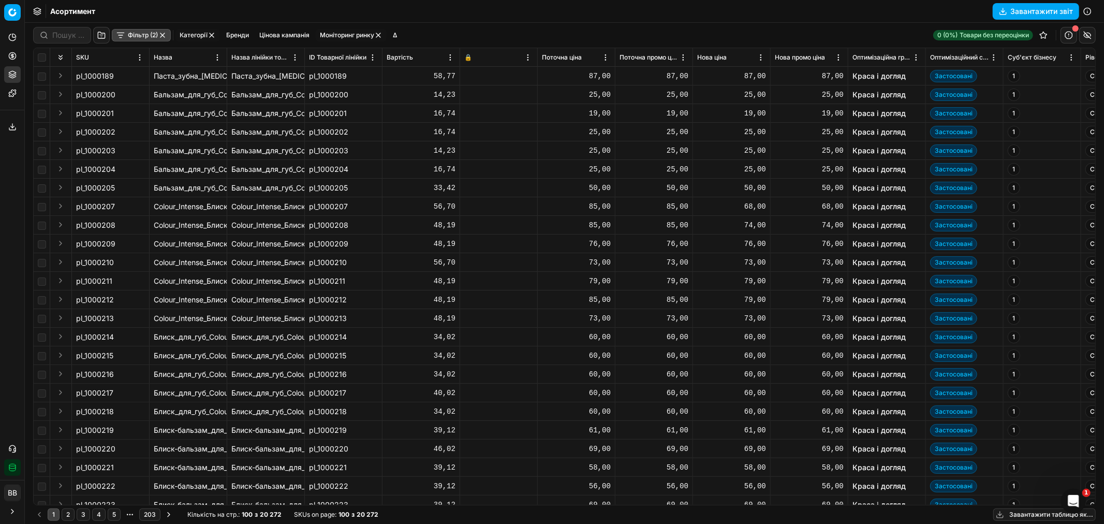
click at [126, 32] on button "Фільтр (2)" at bounding box center [141, 35] width 59 height 12
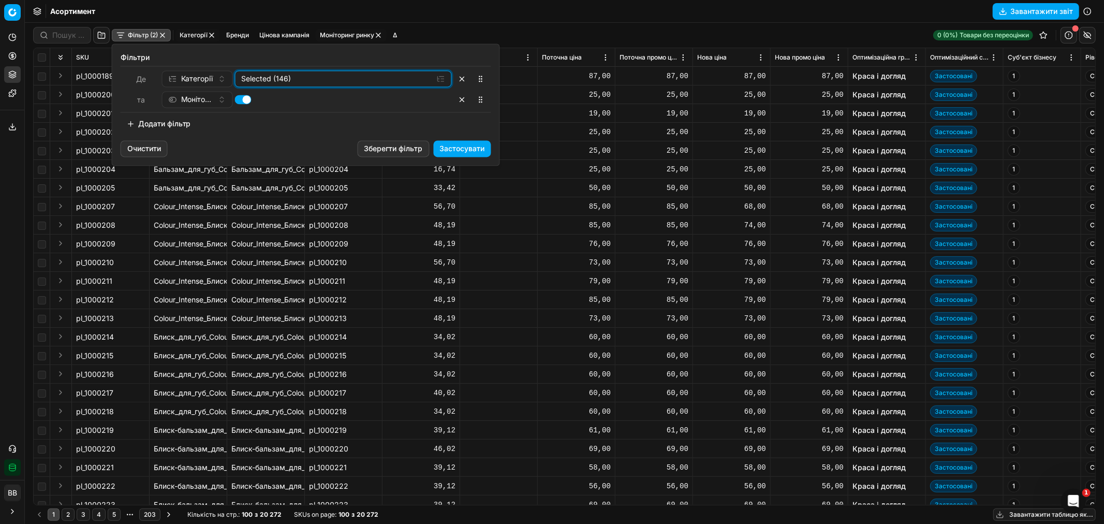
click at [288, 76] on div "Selected (146)" at bounding box center [335, 79] width 187 height 10
click at [245, 118] on icon "button" at bounding box center [243, 118] width 8 height 8
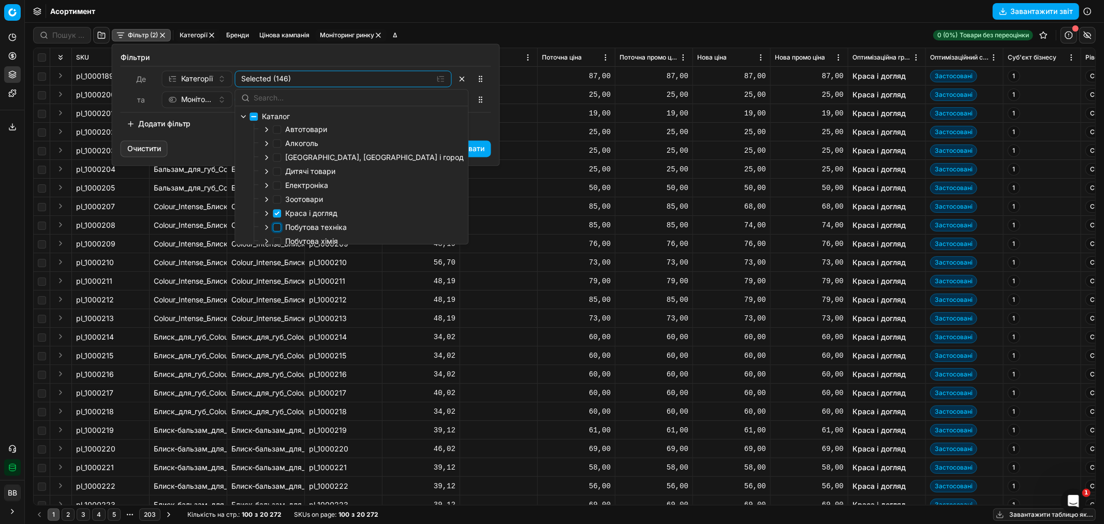
click at [275, 227] on input "Побутова техніка" at bounding box center [277, 227] width 8 height 8
checkbox input "true"
click at [277, 214] on input "Краса і догляд" at bounding box center [277, 213] width 8 height 8
checkbox input "false"
click at [471, 146] on button "Застосувати" at bounding box center [462, 148] width 57 height 17
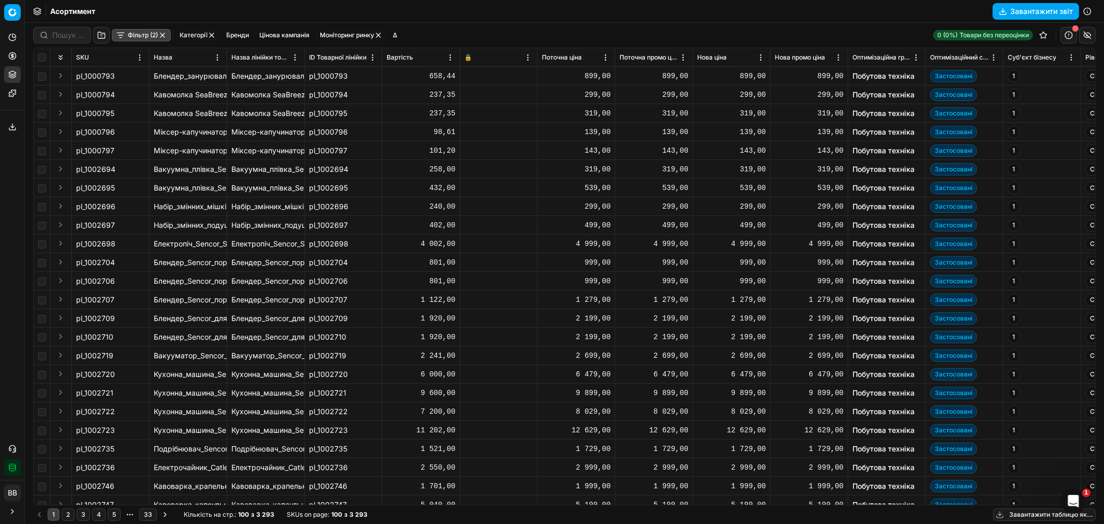
click at [123, 33] on button "Фільтр (2)" at bounding box center [141, 35] width 59 height 12
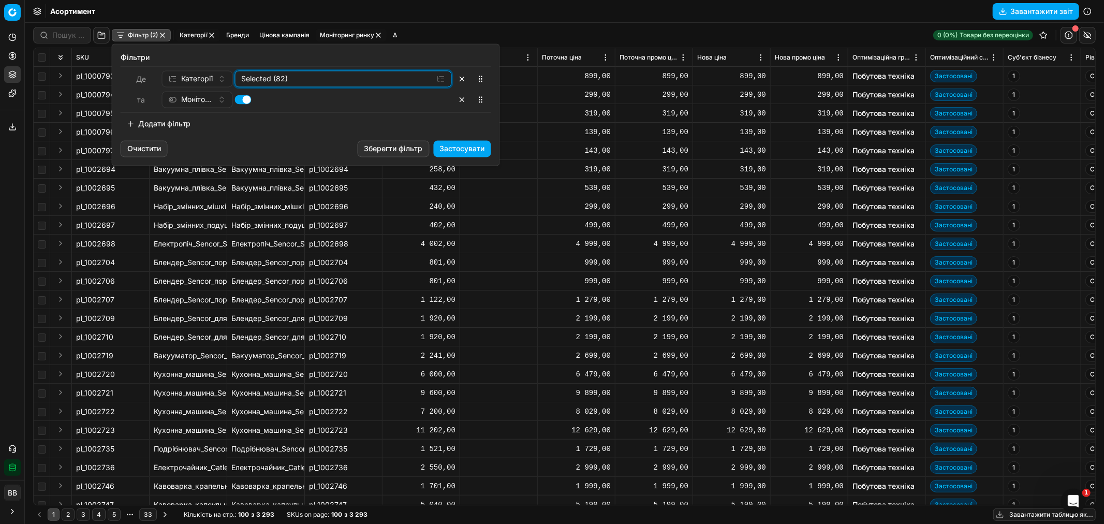
click at [324, 79] on div "Selected (82)" at bounding box center [335, 79] width 187 height 10
click at [246, 117] on icon "button" at bounding box center [243, 118] width 8 height 8
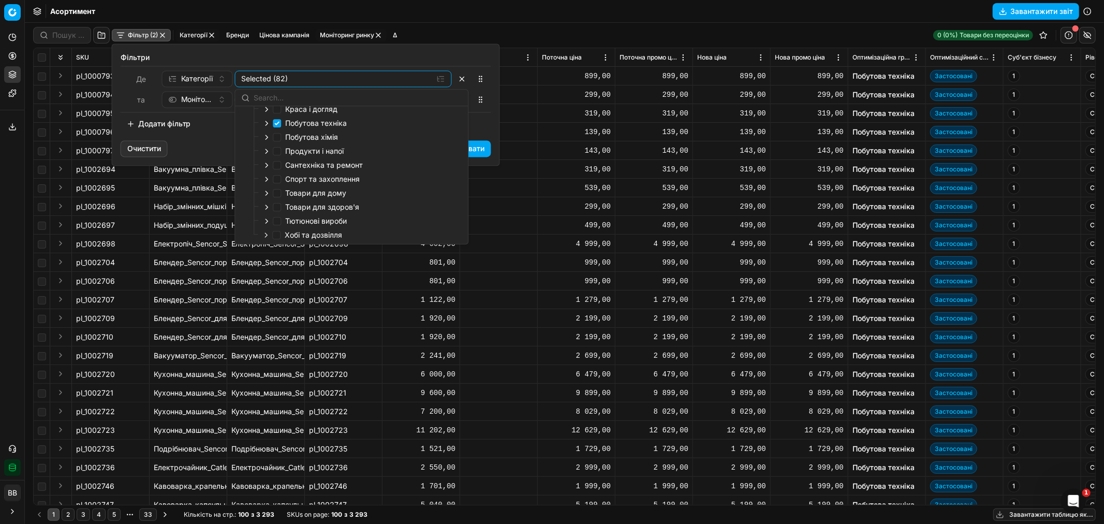
scroll to position [109, 0]
click at [279, 135] on input "Побутова хімія" at bounding box center [277, 137] width 8 height 8
checkbox input "true"
click at [281, 119] on input "Побутова техніка" at bounding box center [277, 123] width 8 height 8
checkbox input "false"
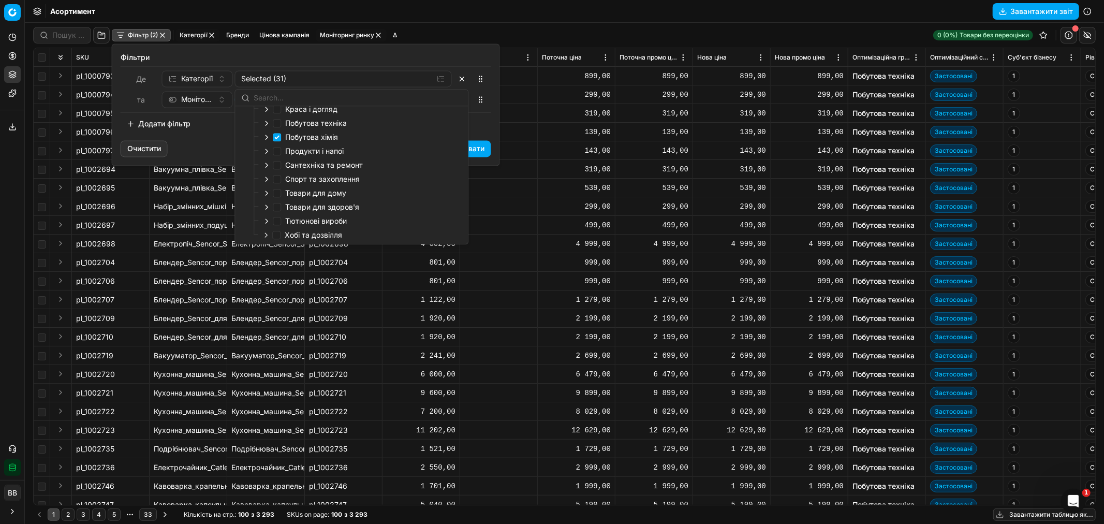
click at [477, 144] on button "Застосувати" at bounding box center [462, 148] width 57 height 17
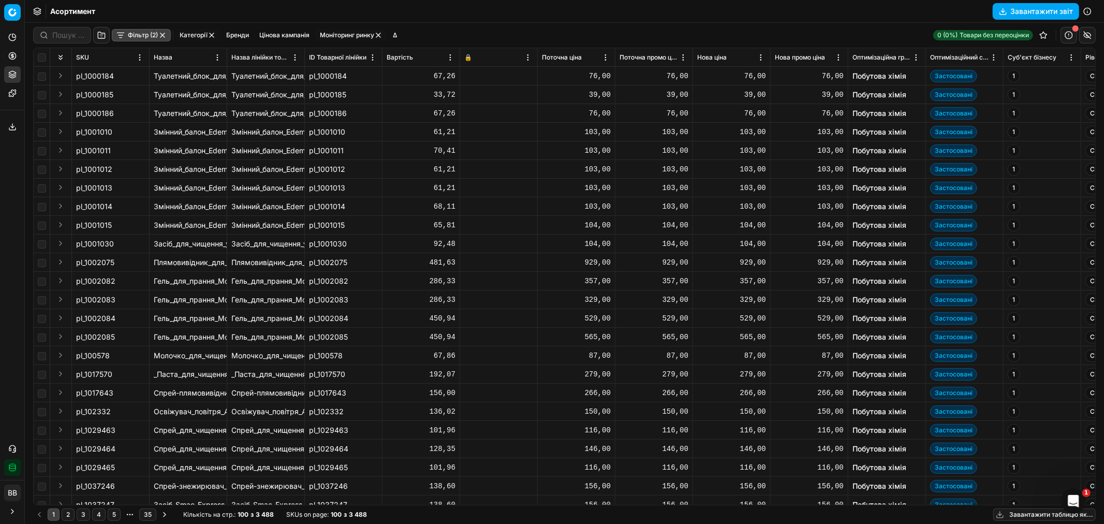
click at [133, 29] on button "Фільтр (2)" at bounding box center [141, 35] width 59 height 12
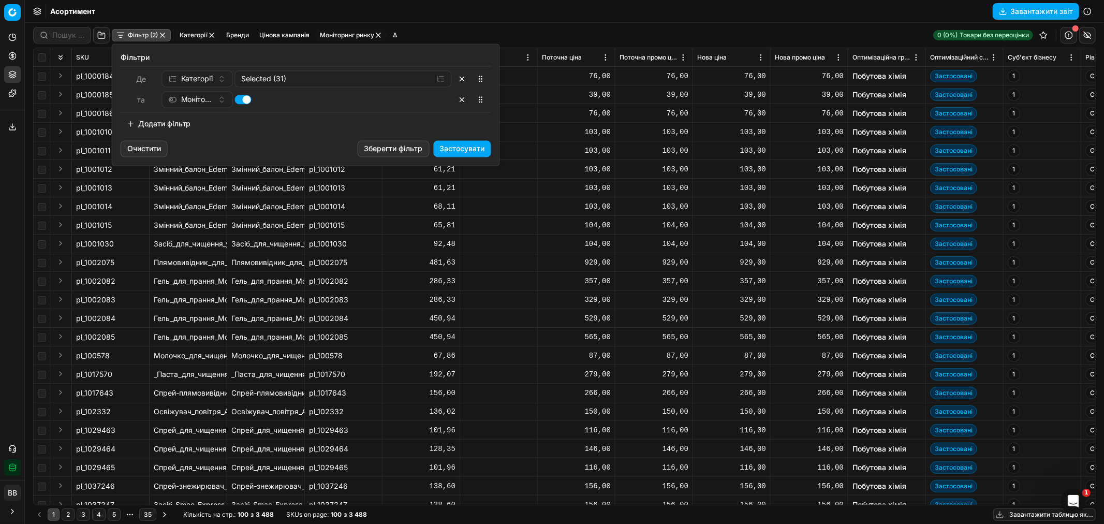
click at [557, 19] on html "Pricing platform Аналітика Цінова оптимізація Асортимент продукції Шаблони Серв…" at bounding box center [552, 262] width 1104 height 524
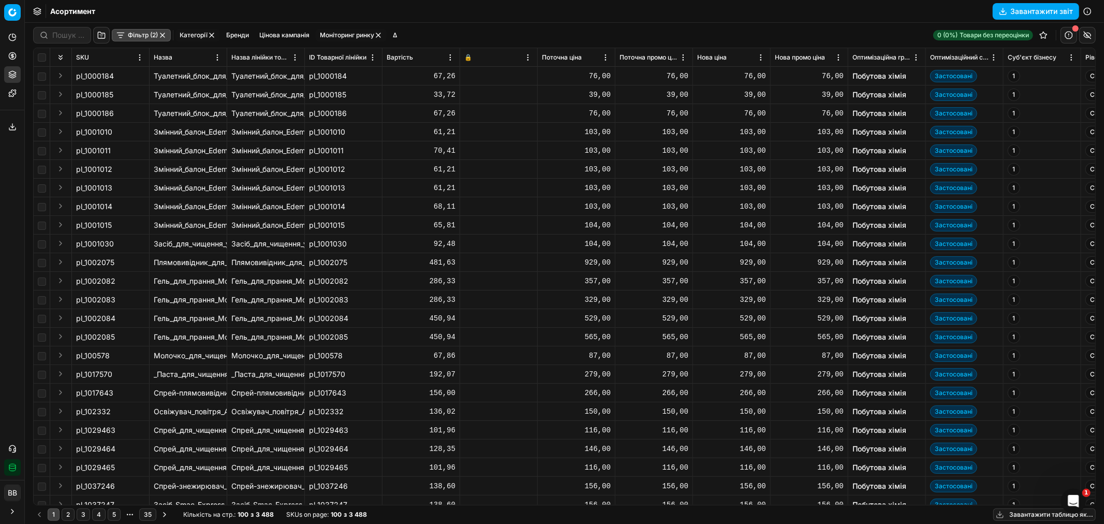
click at [166, 33] on button "button" at bounding box center [162, 35] width 8 height 8
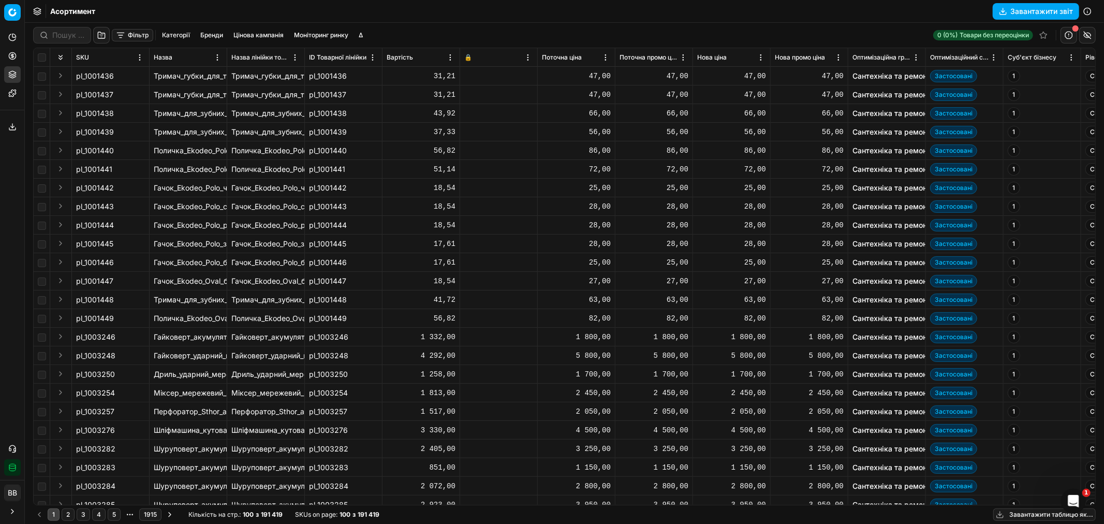
click at [1042, 511] on button "Завантажити таблицю як..." at bounding box center [1045, 514] width 103 height 12
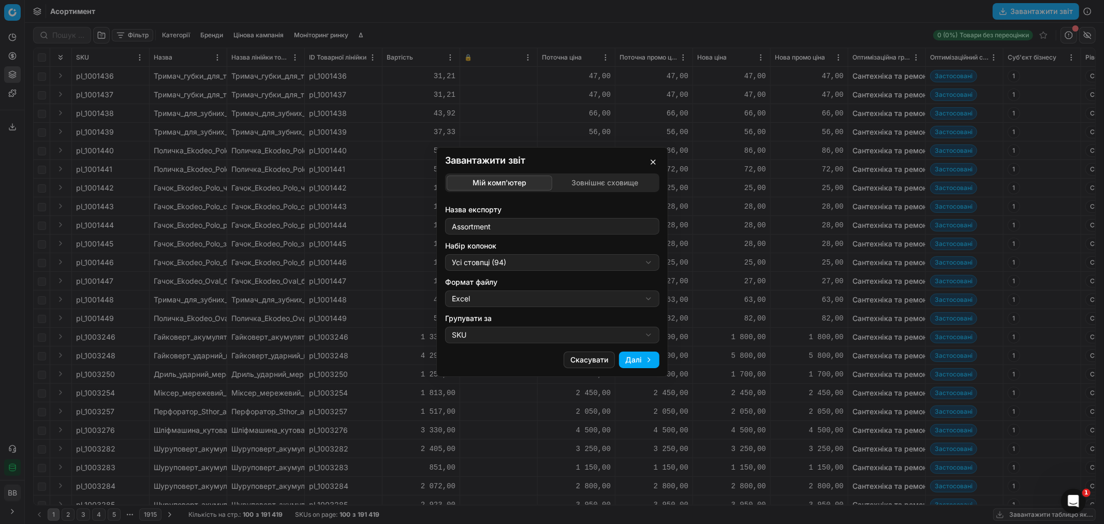
click at [637, 357] on button "Далі" at bounding box center [639, 360] width 40 height 17
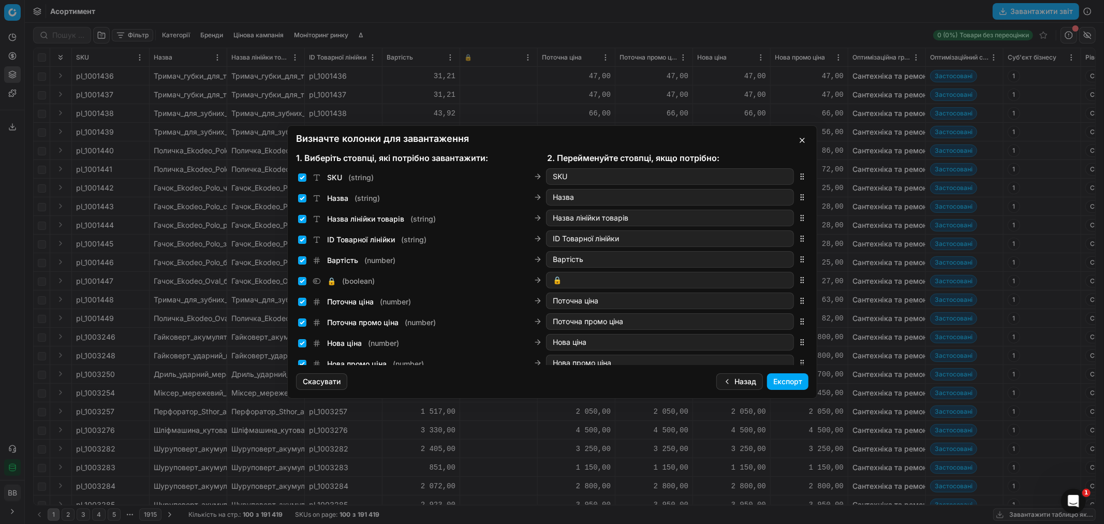
click at [789, 383] on button "Експорт" at bounding box center [787, 381] width 41 height 17
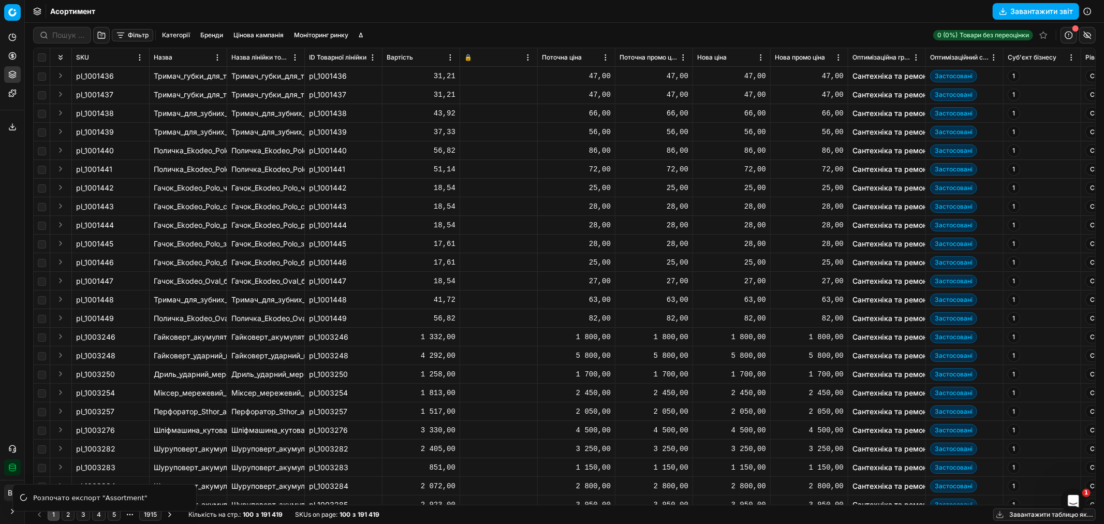
click at [8, 129] on icon at bounding box center [12, 127] width 8 height 8
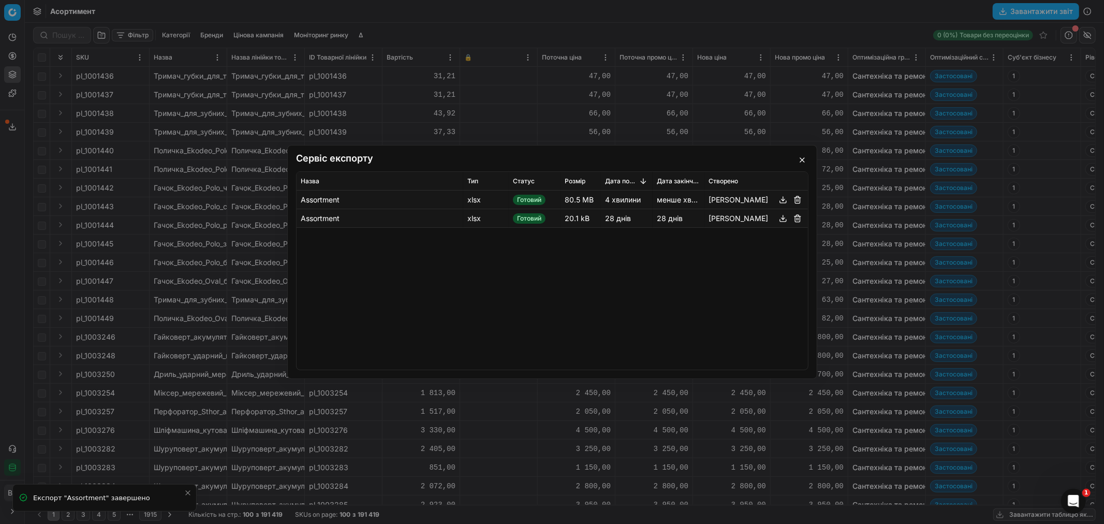
click at [785, 201] on button "button" at bounding box center [783, 200] width 12 height 12
click at [806, 161] on button "button" at bounding box center [802, 160] width 12 height 12
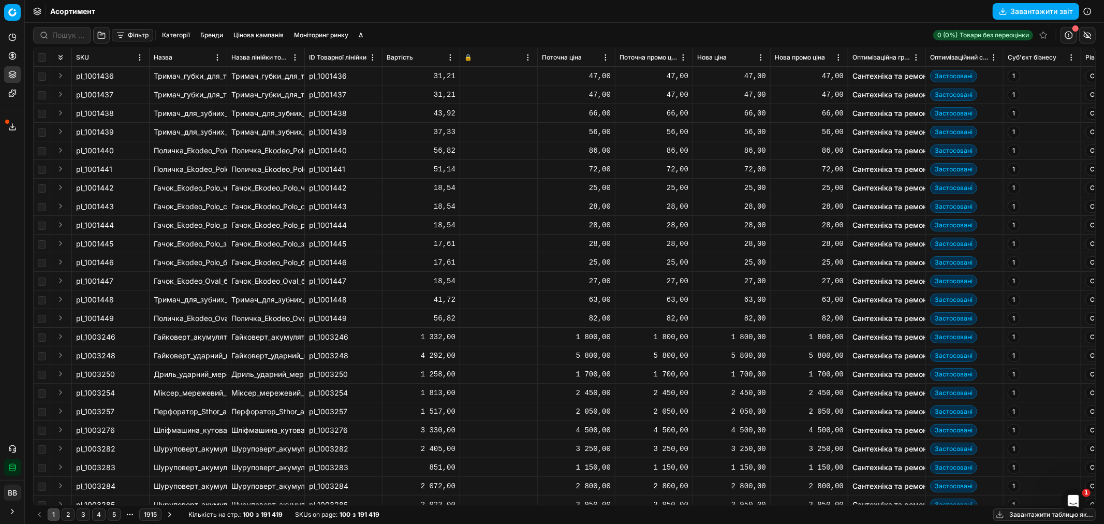
click at [324, 36] on button "Моніторинг ринку" at bounding box center [321, 35] width 63 height 12
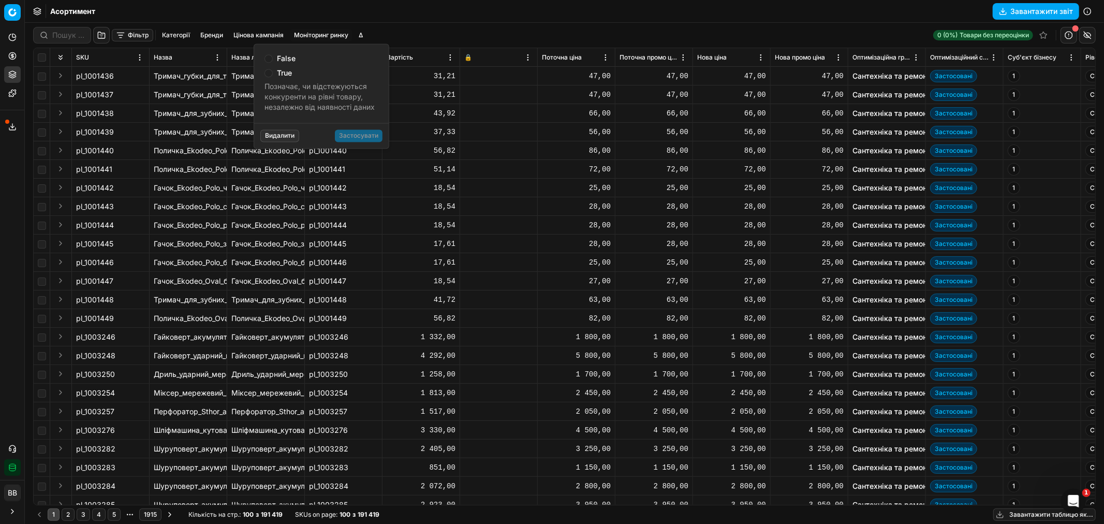
click at [282, 75] on label "True" at bounding box center [284, 72] width 15 height 7
click at [270, 74] on input "radio" at bounding box center [269, 73] width 8 height 8
radio input "true"
click at [365, 137] on button "Застосувати" at bounding box center [359, 135] width 48 height 12
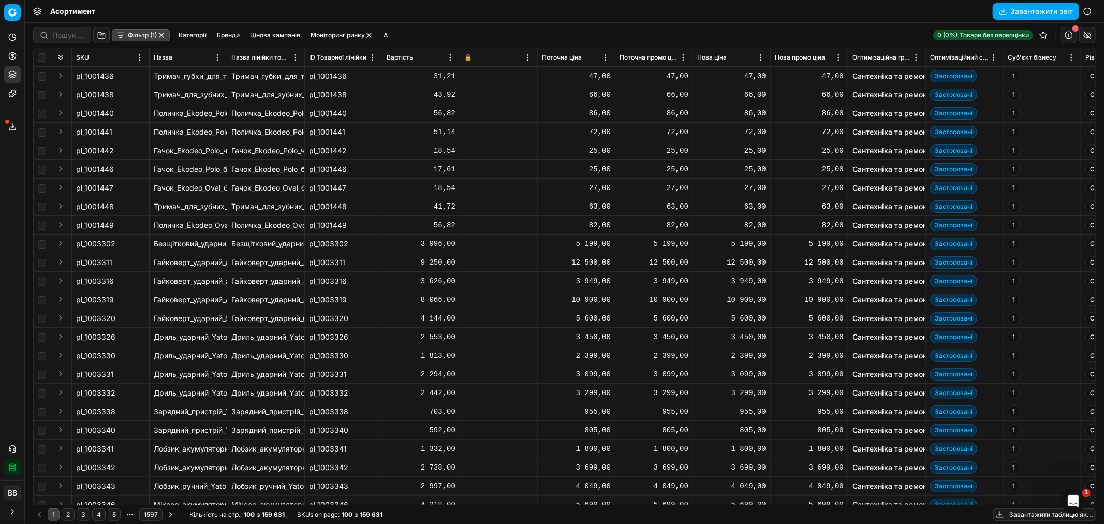
click at [325, 33] on button "Моніторинг ринку" at bounding box center [342, 35] width 71 height 12
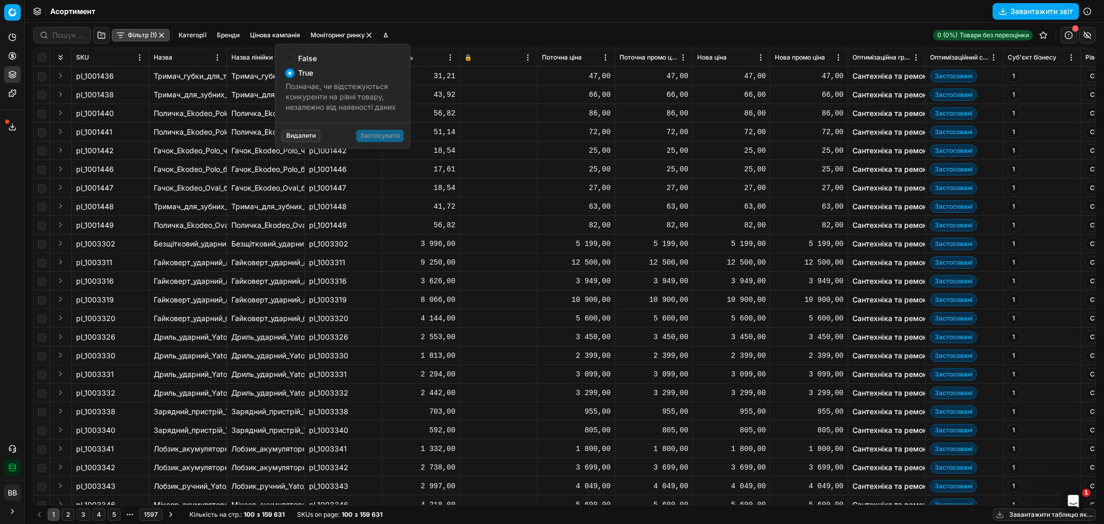
click at [291, 73] on input "radio" at bounding box center [290, 73] width 8 height 8
click at [292, 57] on input "False" at bounding box center [290, 58] width 8 height 8
radio input "true"
click at [291, 71] on input "radio" at bounding box center [290, 73] width 8 height 8
radio input "true"
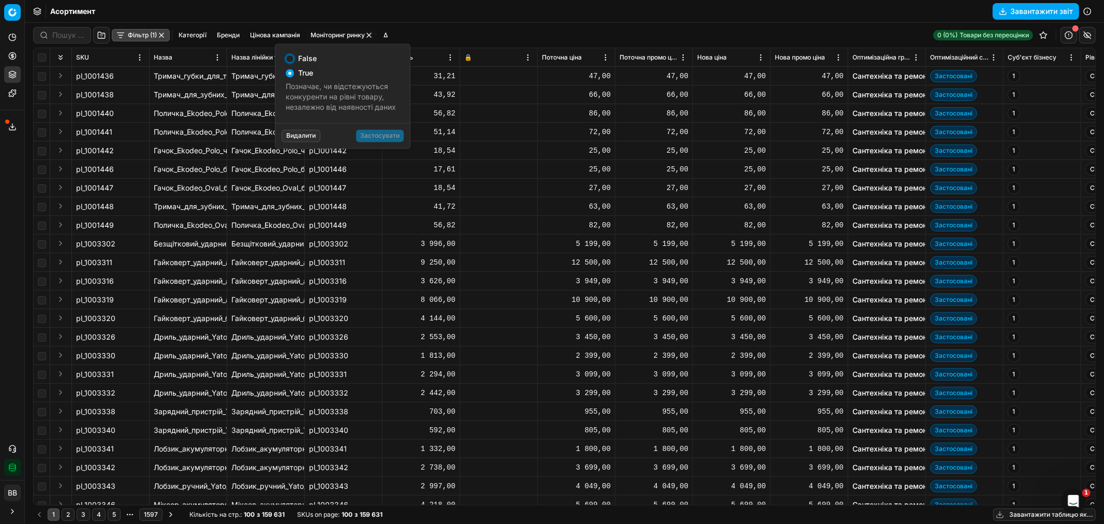
click at [292, 60] on input "False" at bounding box center [290, 58] width 8 height 8
radio input "true"
click at [400, 140] on button "Застосувати" at bounding box center [380, 135] width 48 height 12
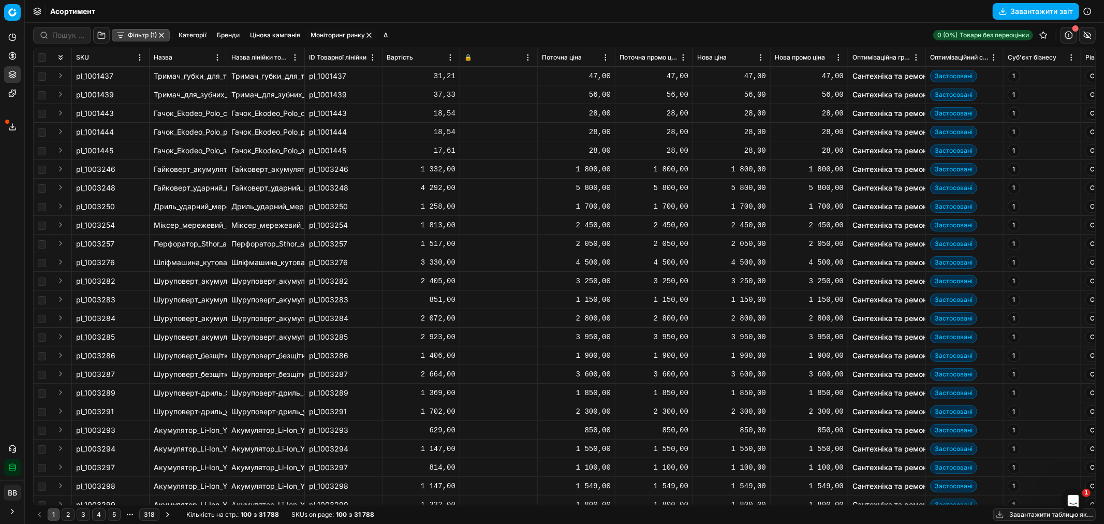
click at [369, 34] on button "button" at bounding box center [369, 35] width 8 height 8
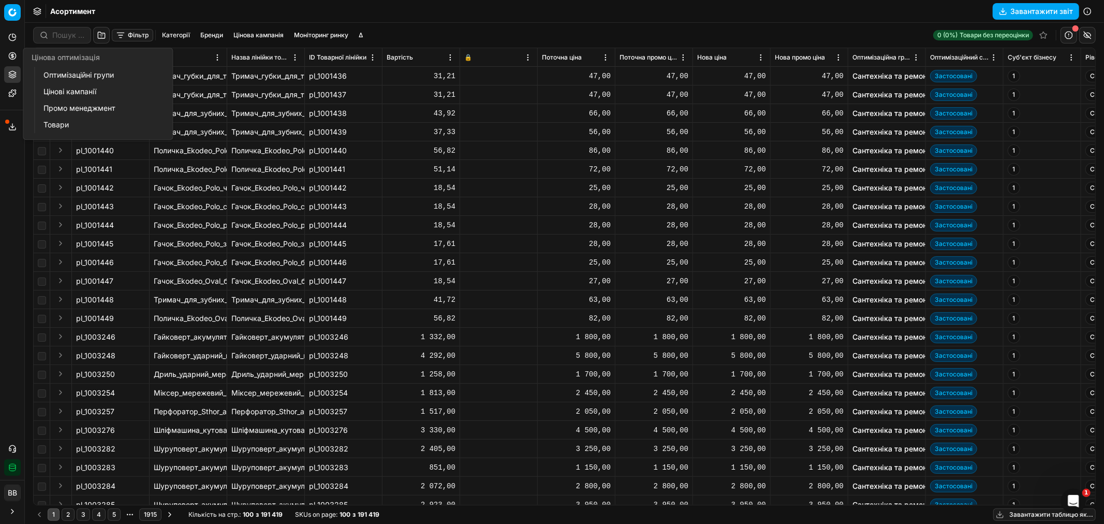
drag, startPoint x: 66, startPoint y: 71, endPoint x: 96, endPoint y: 80, distance: 31.3
click at [66, 71] on link "Оптимізаційні групи" at bounding box center [99, 75] width 121 height 14
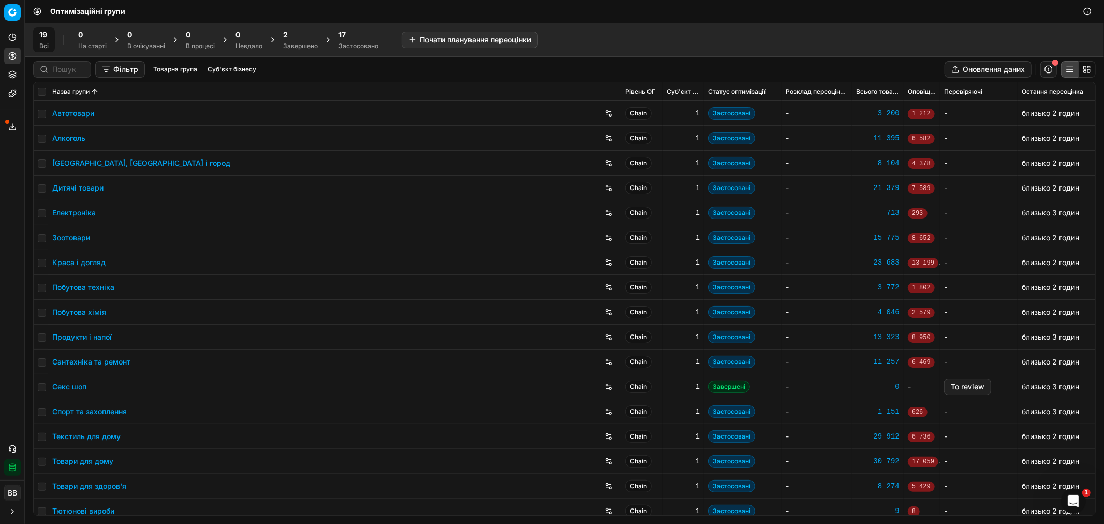
click at [74, 136] on link "Алкоголь" at bounding box center [68, 138] width 33 height 10
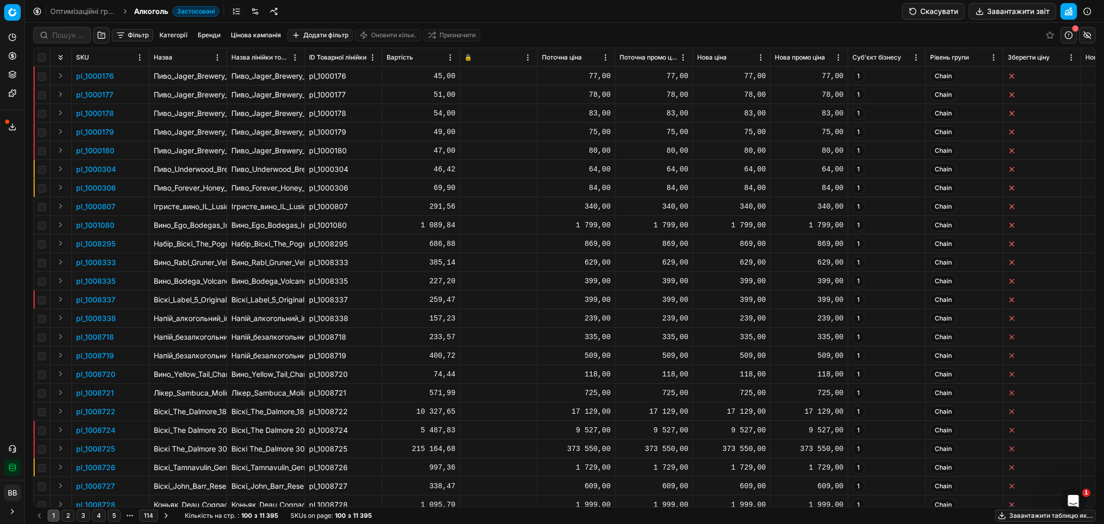
click at [257, 11] on link at bounding box center [255, 11] width 17 height 17
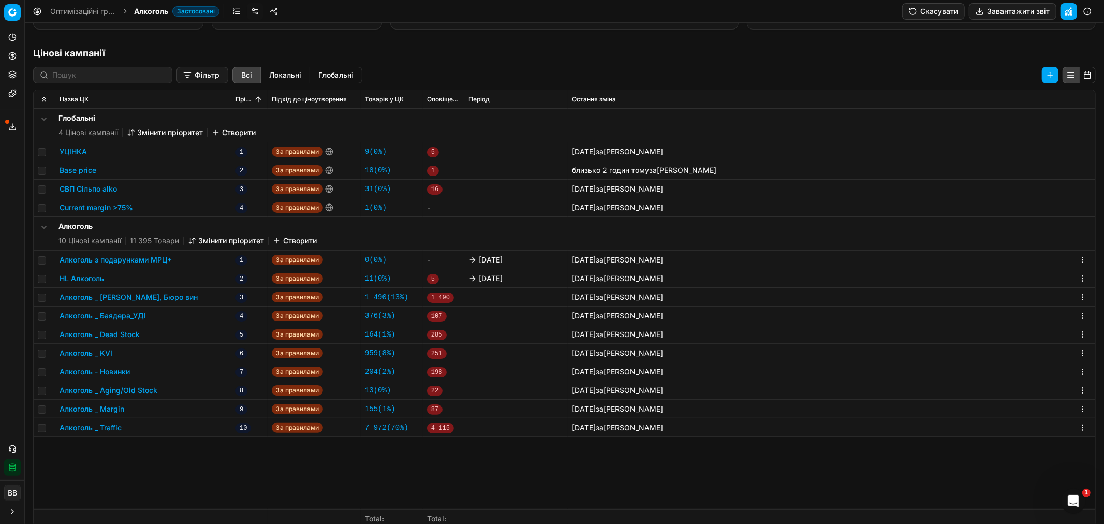
scroll to position [187, 0]
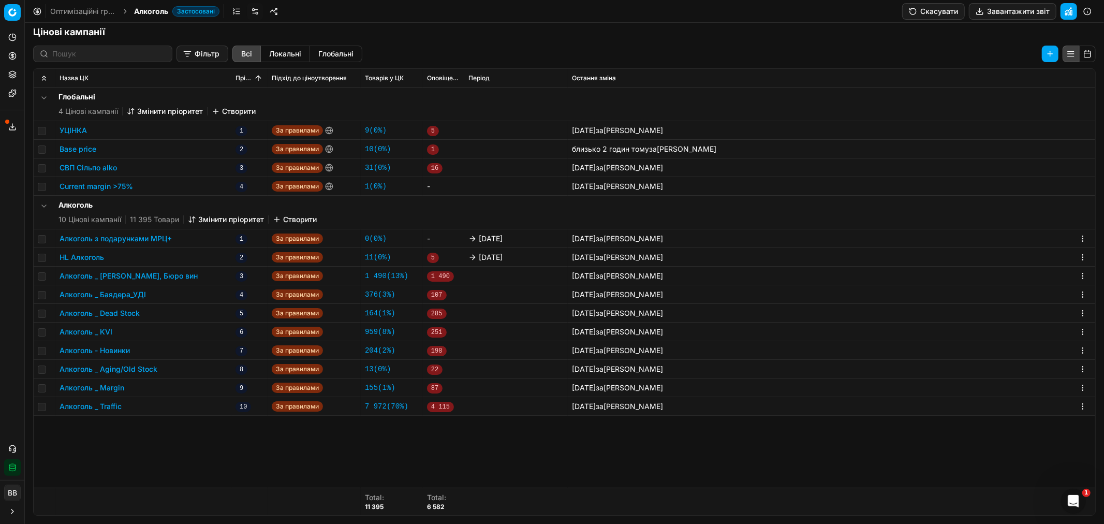
click at [112, 386] on button "Алкоголь _ Margin" at bounding box center [92, 388] width 65 height 10
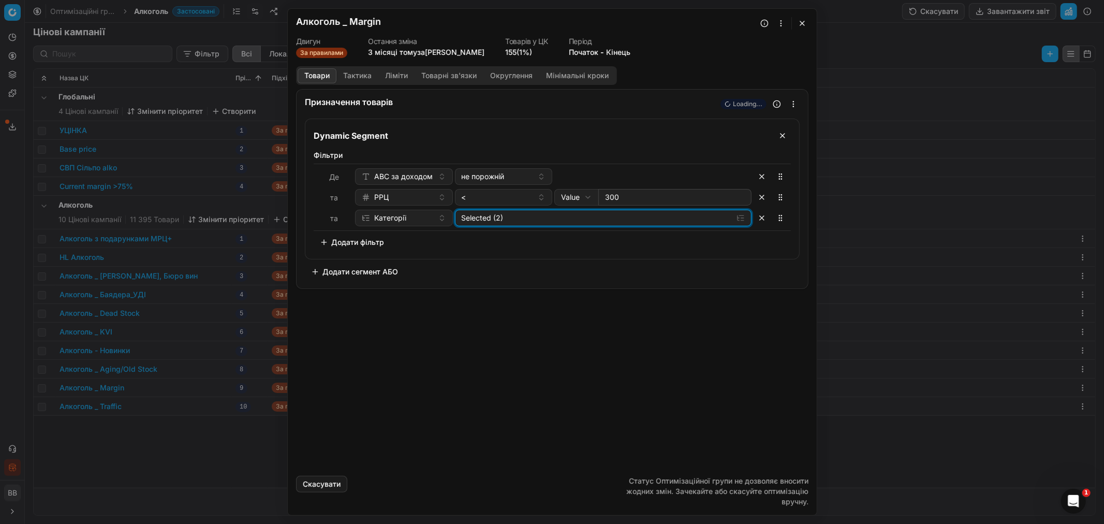
click at [549, 220] on div "Selected (2)" at bounding box center [594, 218] width 267 height 10
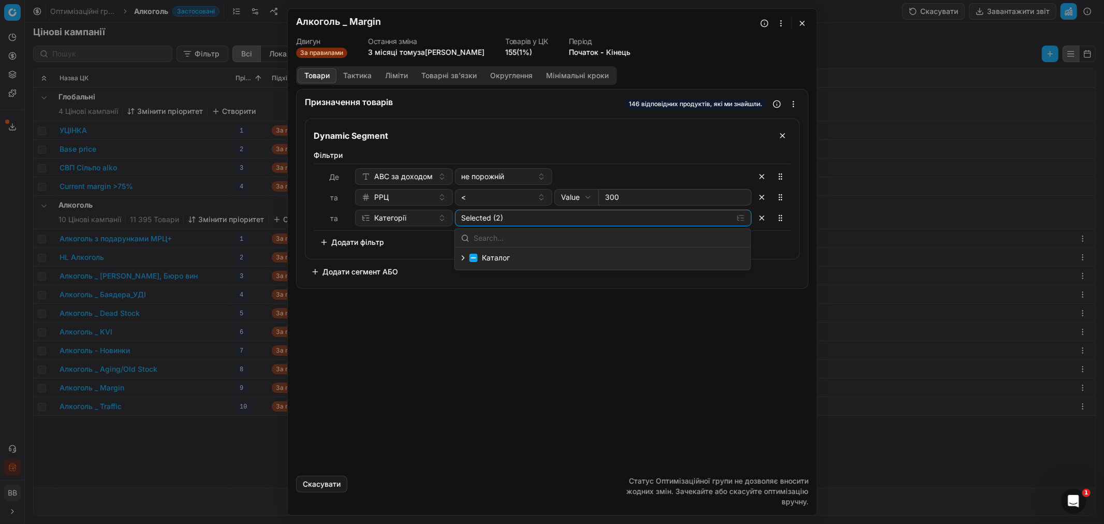
click at [461, 259] on icon "button" at bounding box center [463, 258] width 8 height 8
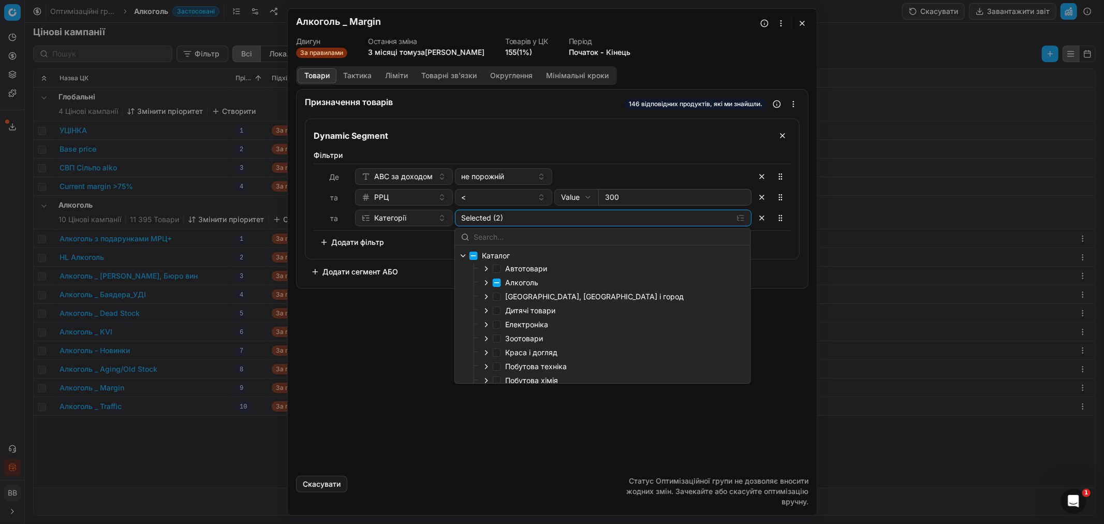
click at [485, 284] on icon "button" at bounding box center [487, 283] width 8 height 8
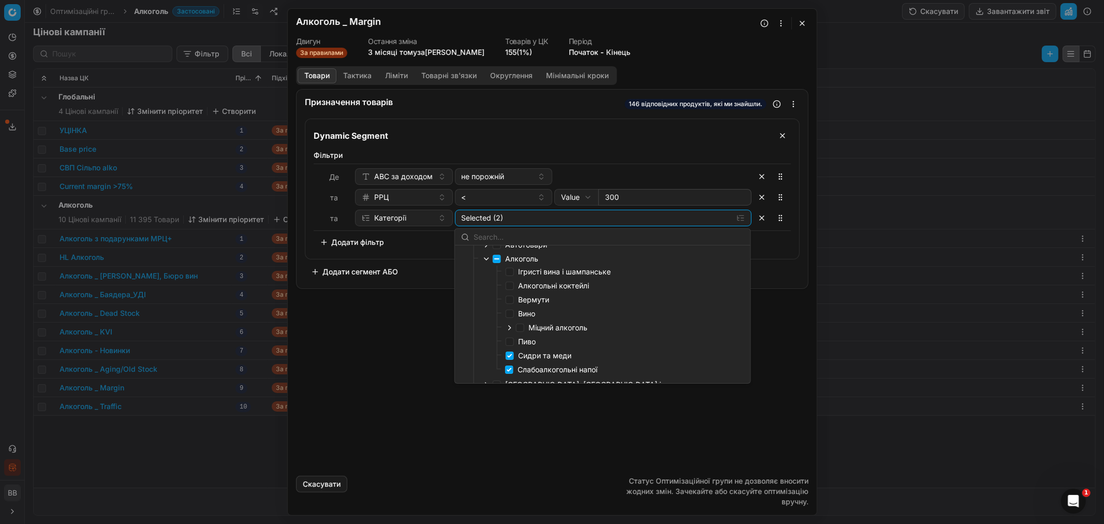
scroll to position [115, 0]
click at [415, 327] on div "Призначення товарів 146 відповідних продуктів, які ми знайшли. Dynamic Segment …" at bounding box center [552, 278] width 529 height 379
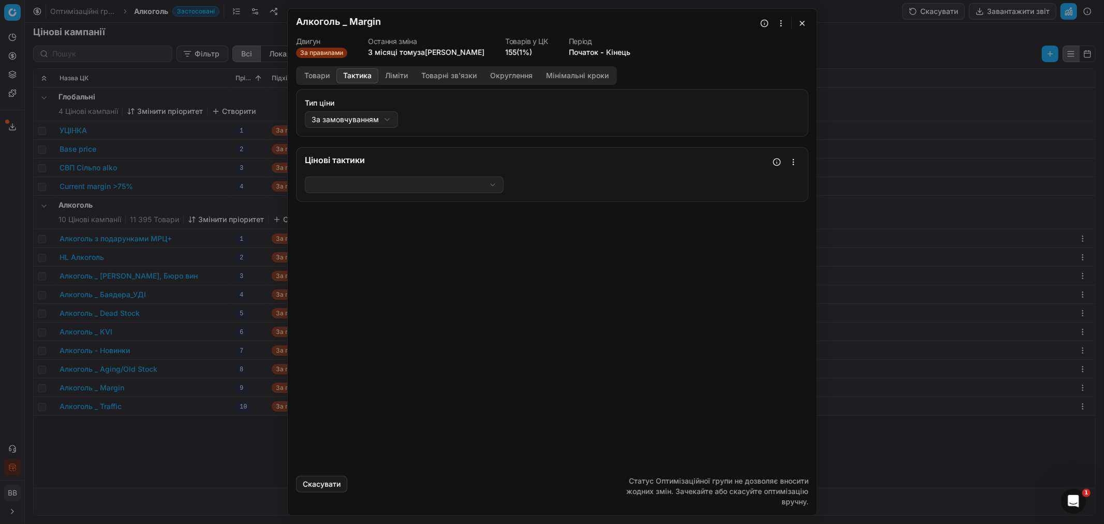
click at [358, 74] on button "Тактика" at bounding box center [358, 75] width 42 height 15
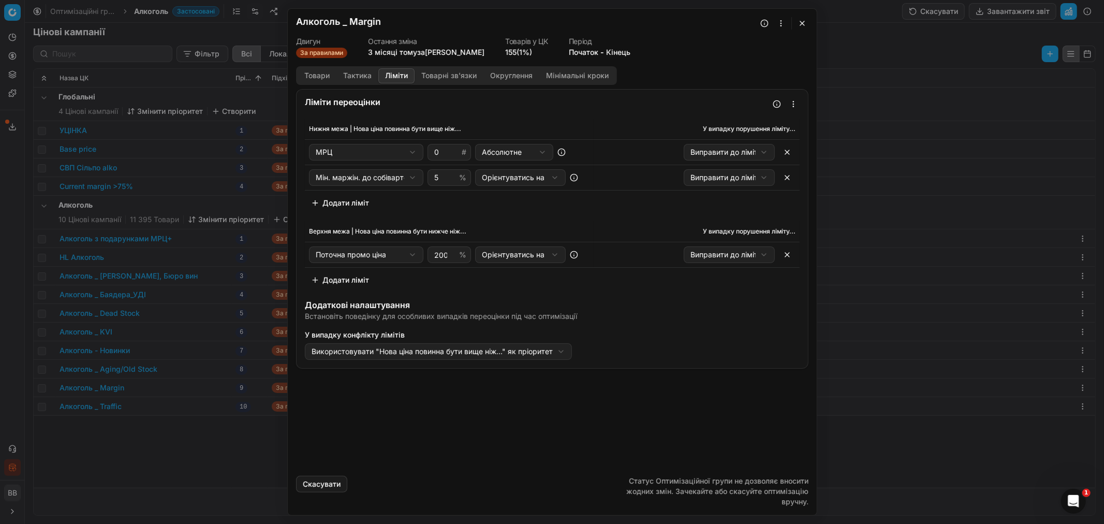
click at [399, 74] on button "Ліміти" at bounding box center [397, 75] width 36 height 15
click at [805, 22] on button "button" at bounding box center [802, 23] width 12 height 12
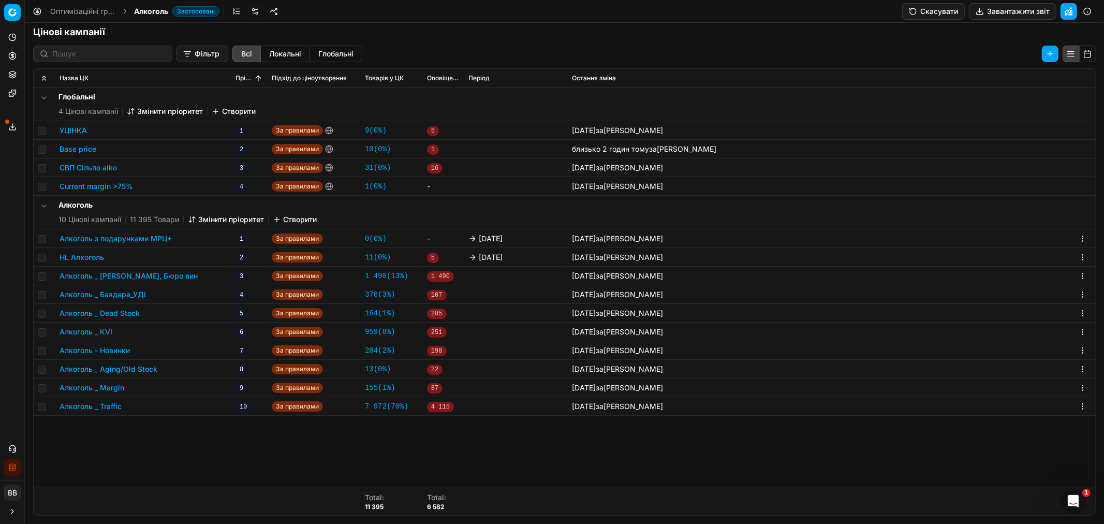
click at [107, 404] on button "Алкоголь _ Traffic" at bounding box center [91, 406] width 62 height 10
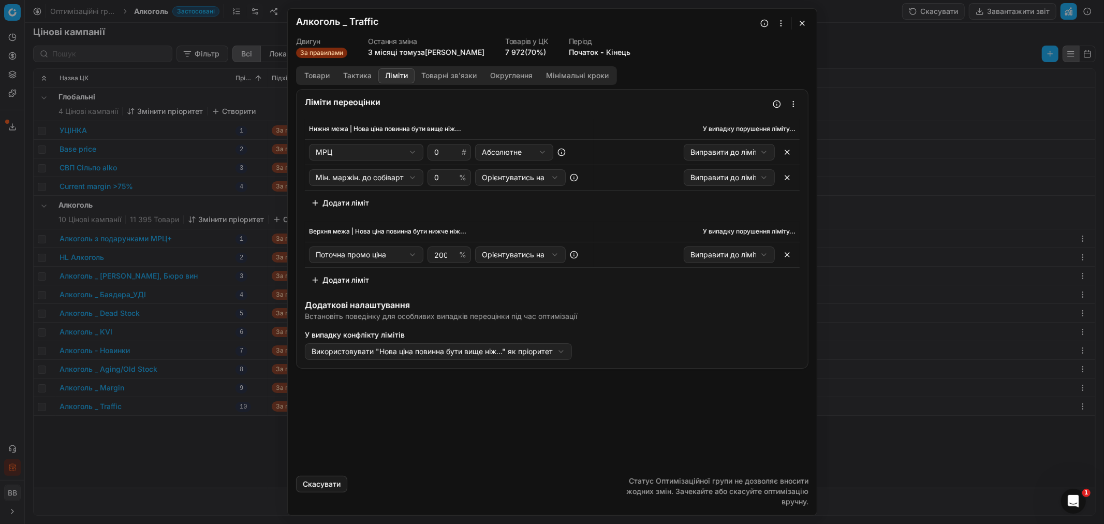
click at [399, 71] on button "Ліміти" at bounding box center [397, 75] width 36 height 15
drag, startPoint x: 379, startPoint y: 21, endPoint x: 351, endPoint y: 17, distance: 28.2
click at [351, 17] on div "Алкоголь _ Traffic" at bounding box center [546, 23] width 500 height 12
click at [805, 22] on button "button" at bounding box center [802, 23] width 12 height 12
